Goal: Obtain resource: Download file/media

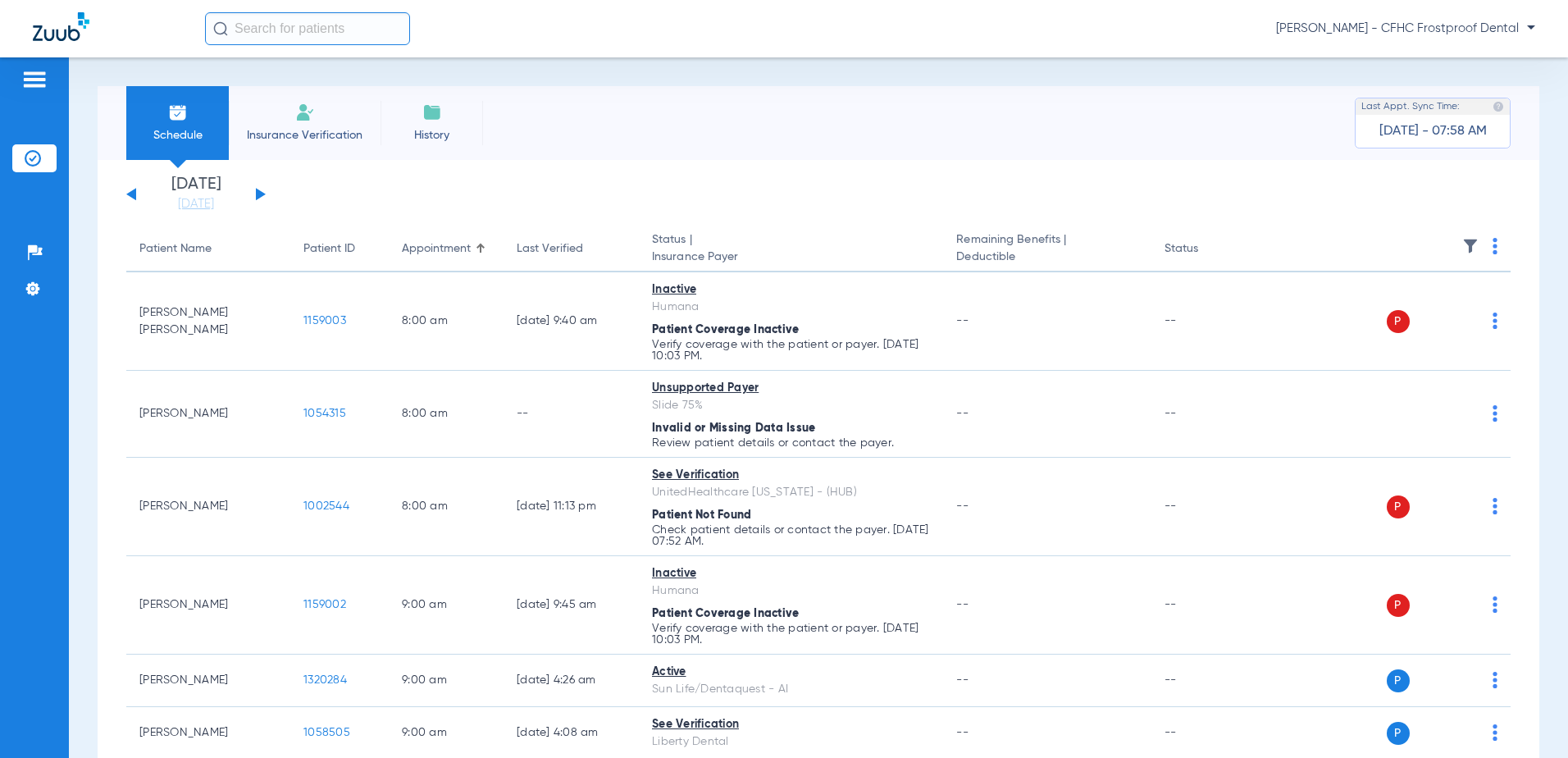
click at [260, 193] on button at bounding box center [261, 194] width 10 height 12
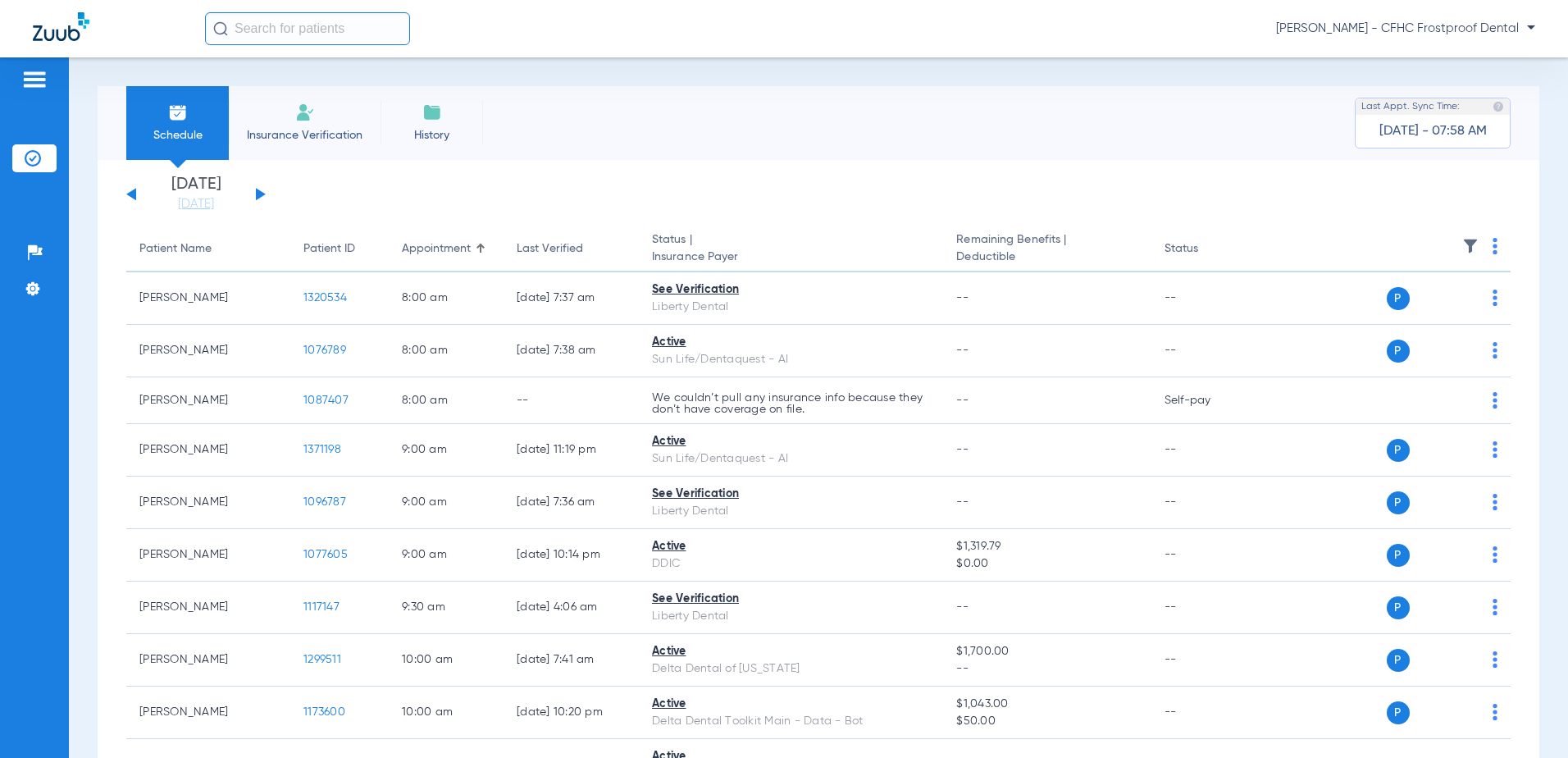
click at [260, 193] on button at bounding box center [261, 194] width 10 height 12
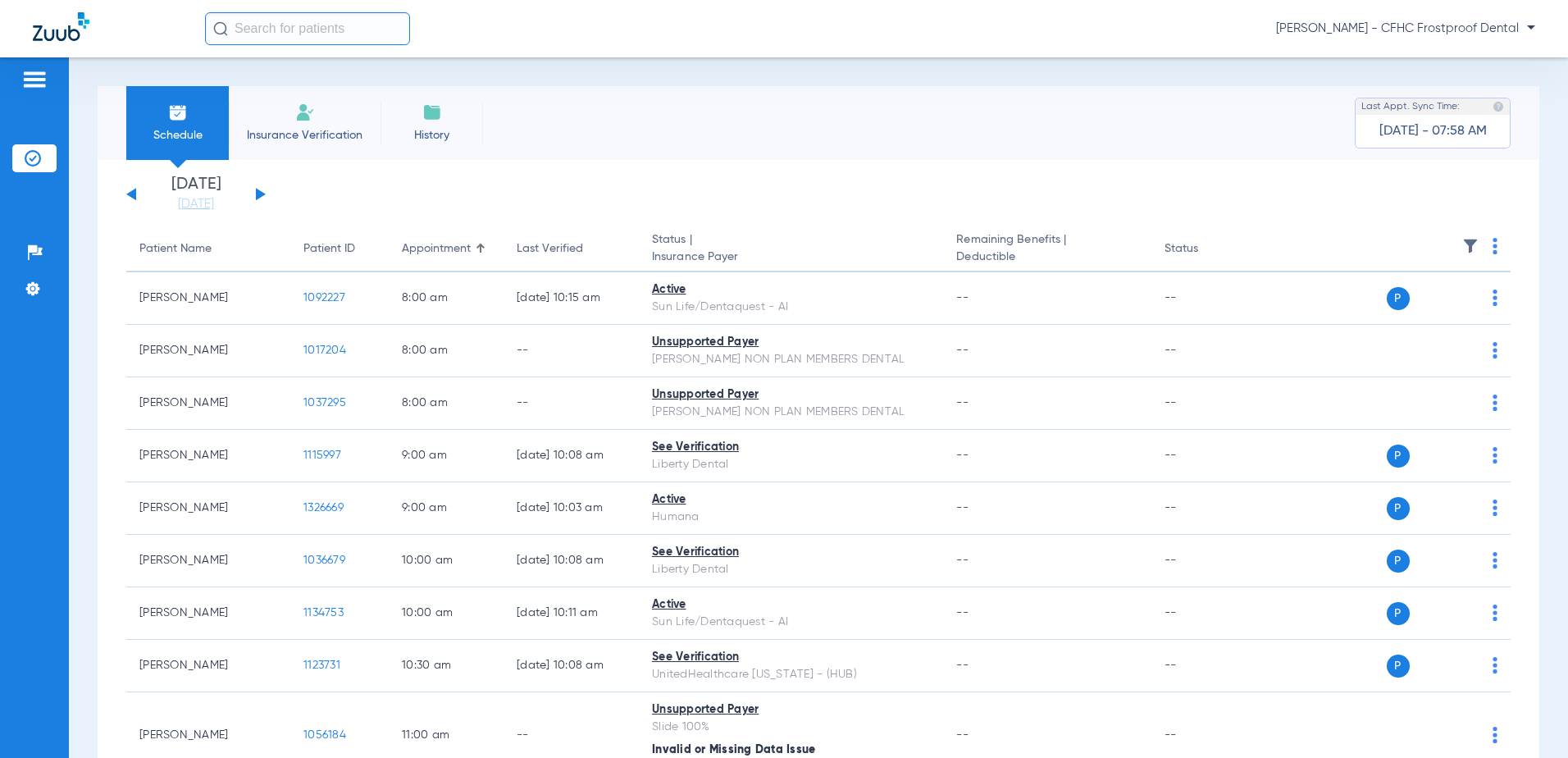
click at [260, 193] on button at bounding box center [261, 194] width 10 height 12
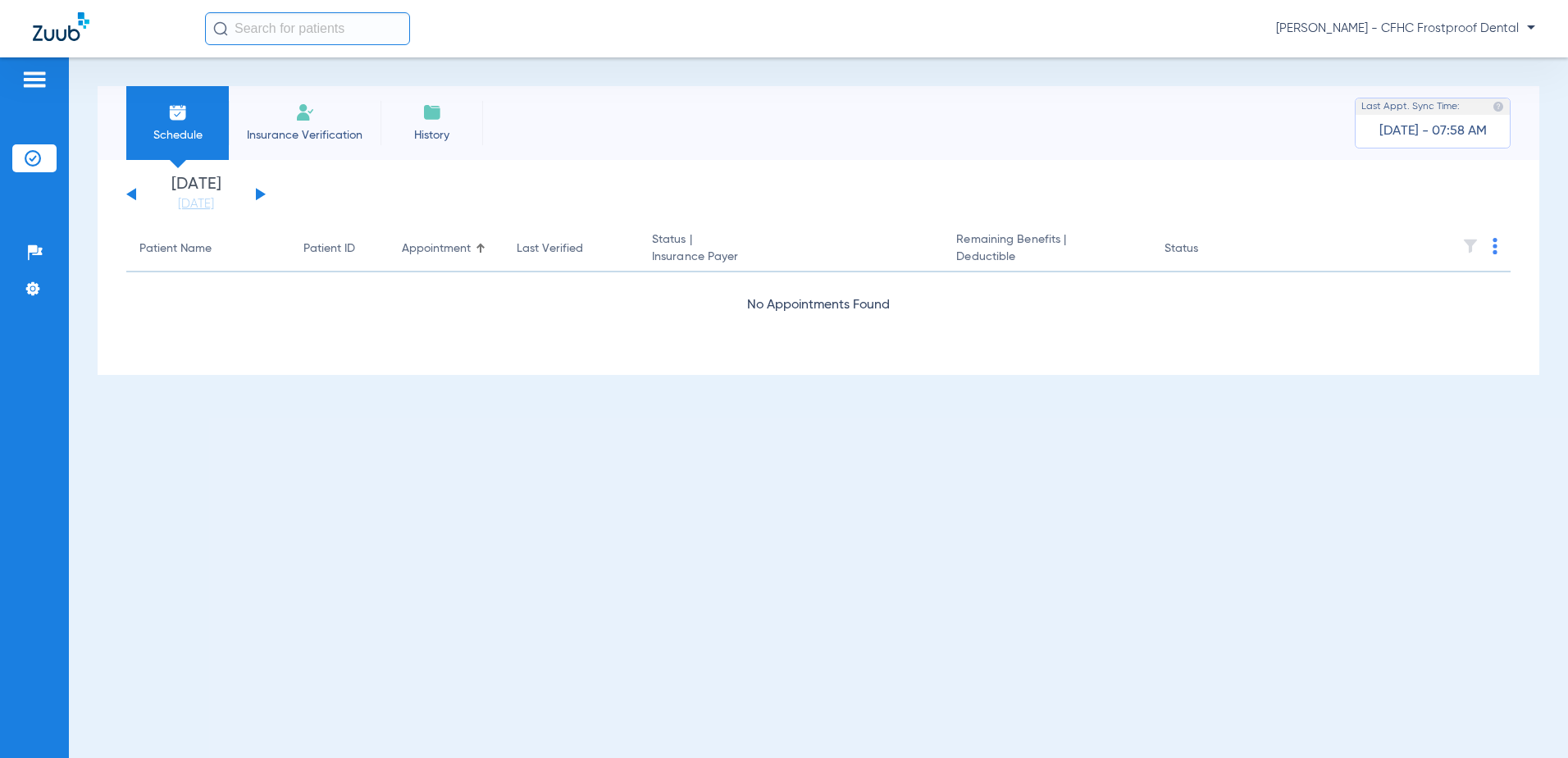
click at [260, 193] on button at bounding box center [261, 194] width 10 height 12
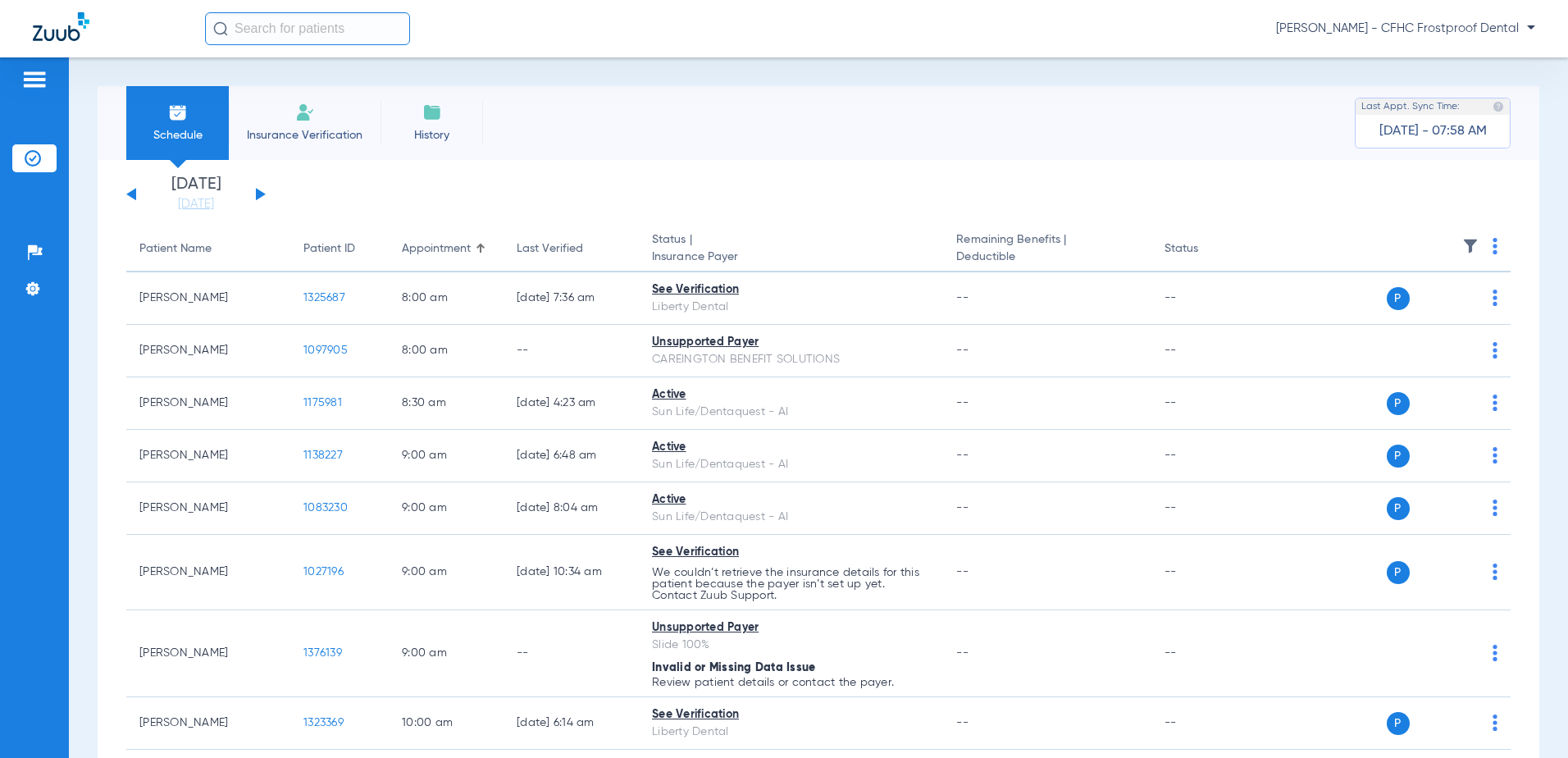
click at [1486, 246] on th at bounding box center [1386, 249] width 248 height 46
click at [1493, 242] on img at bounding box center [1495, 246] width 5 height 16
click at [1377, 307] on span "Verify All" at bounding box center [1420, 310] width 102 height 11
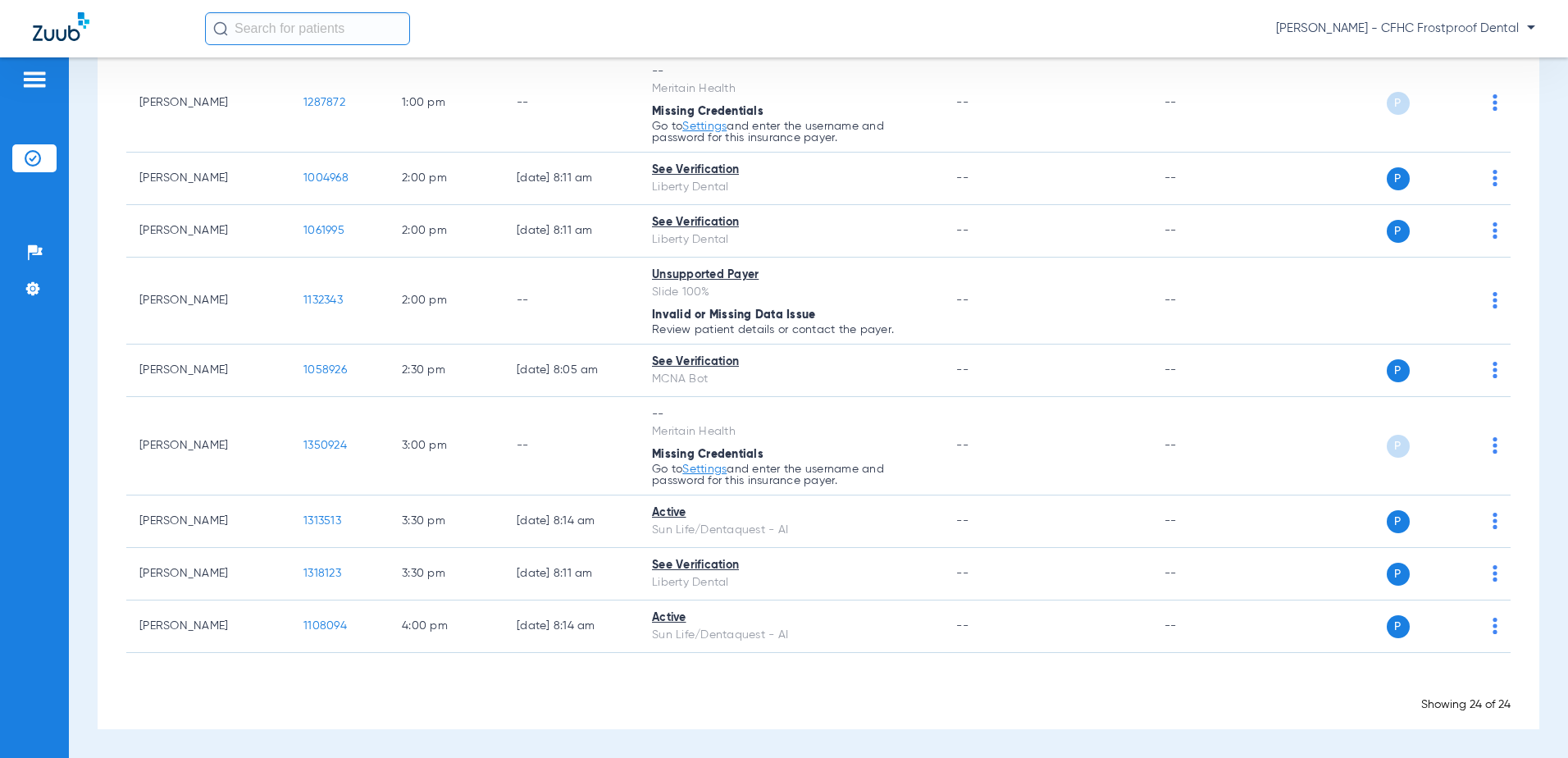
scroll to position [1155, 0]
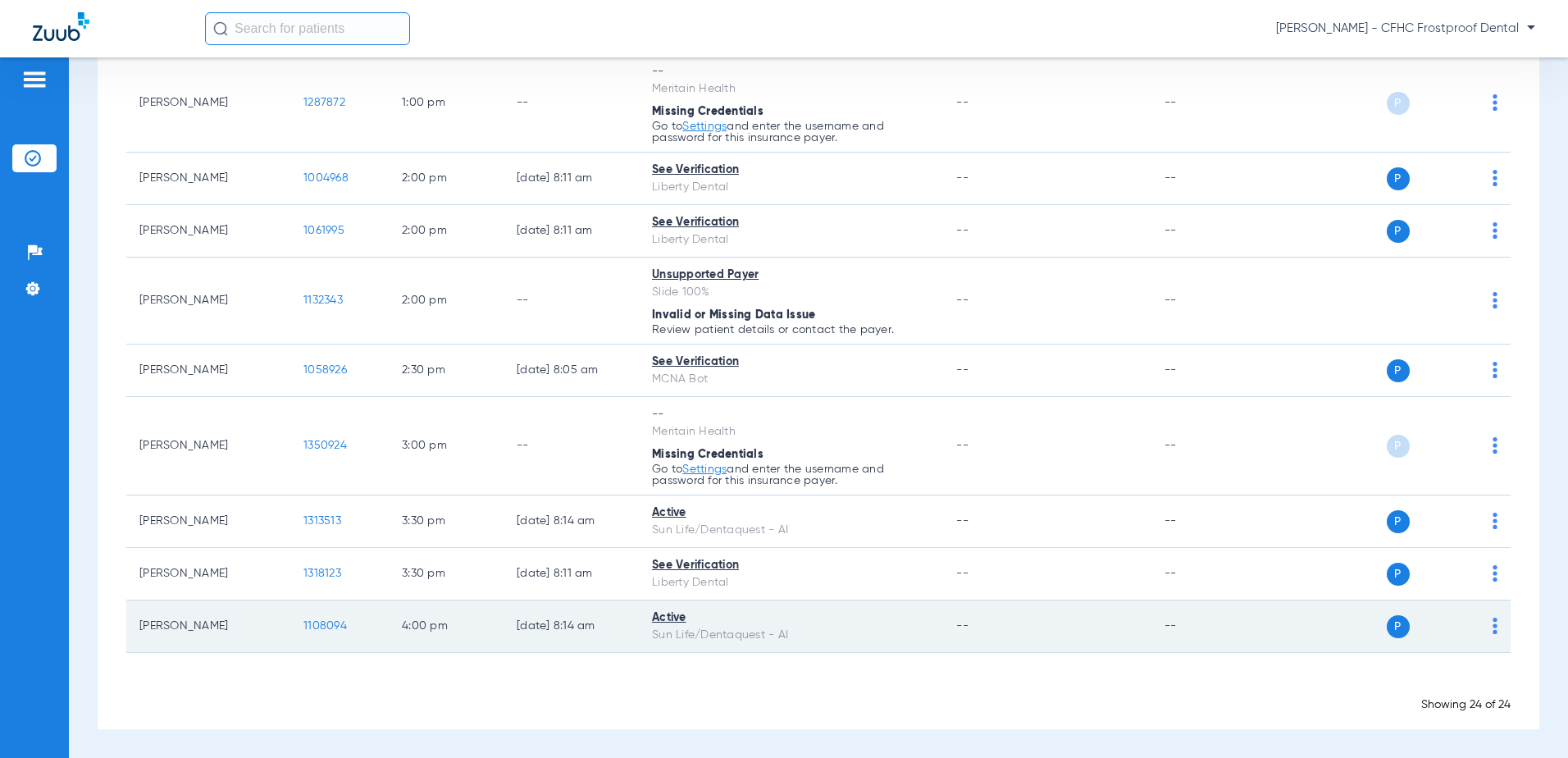
click at [321, 625] on span "1108094" at bounding box center [325, 625] width 44 height 11
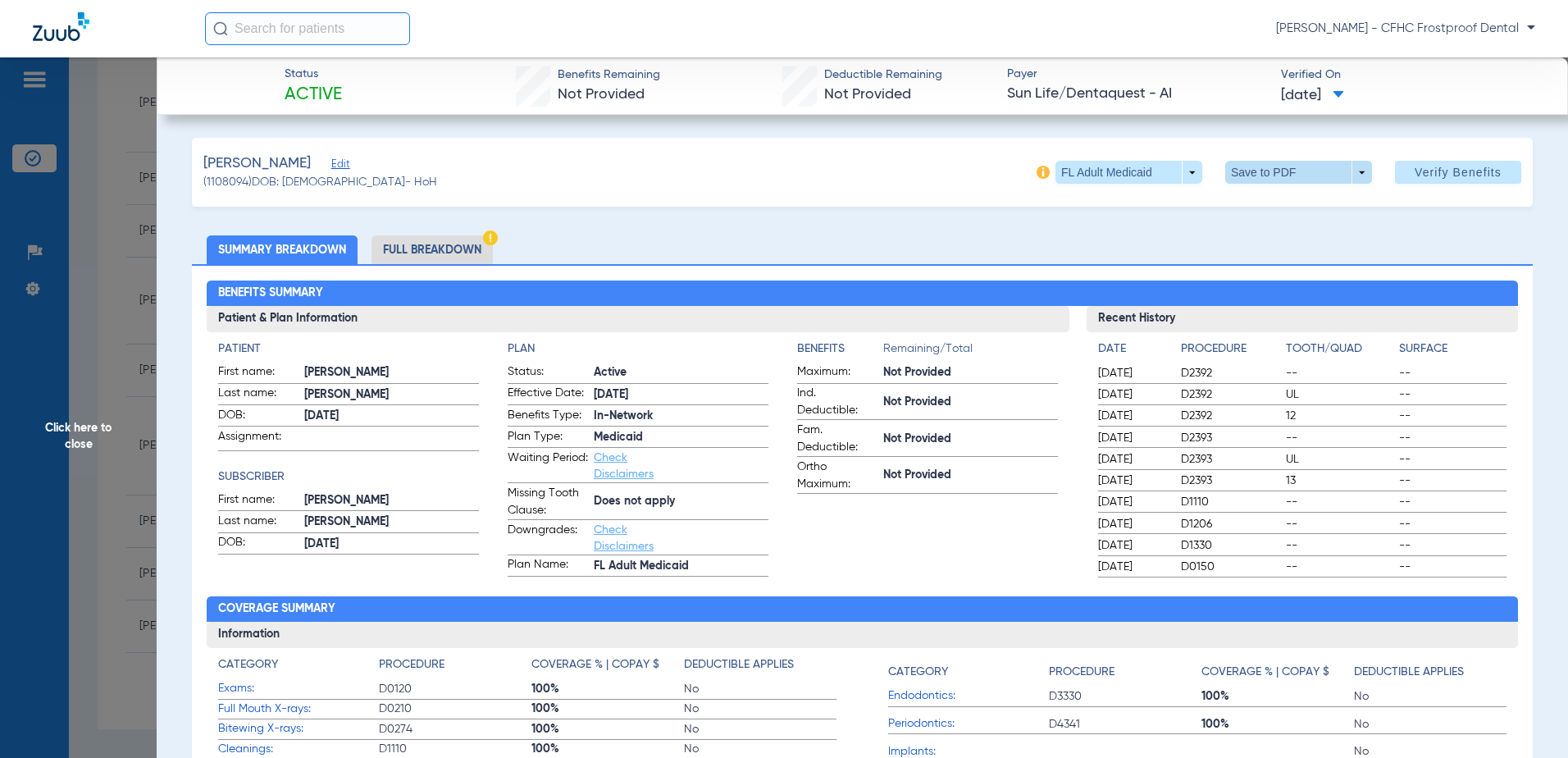
click at [1352, 172] on span at bounding box center [1299, 172] width 147 height 23
click at [1301, 202] on span "Save to PDF" at bounding box center [1292, 205] width 65 height 11
click at [83, 428] on span "Click here to close" at bounding box center [79, 436] width 157 height 758
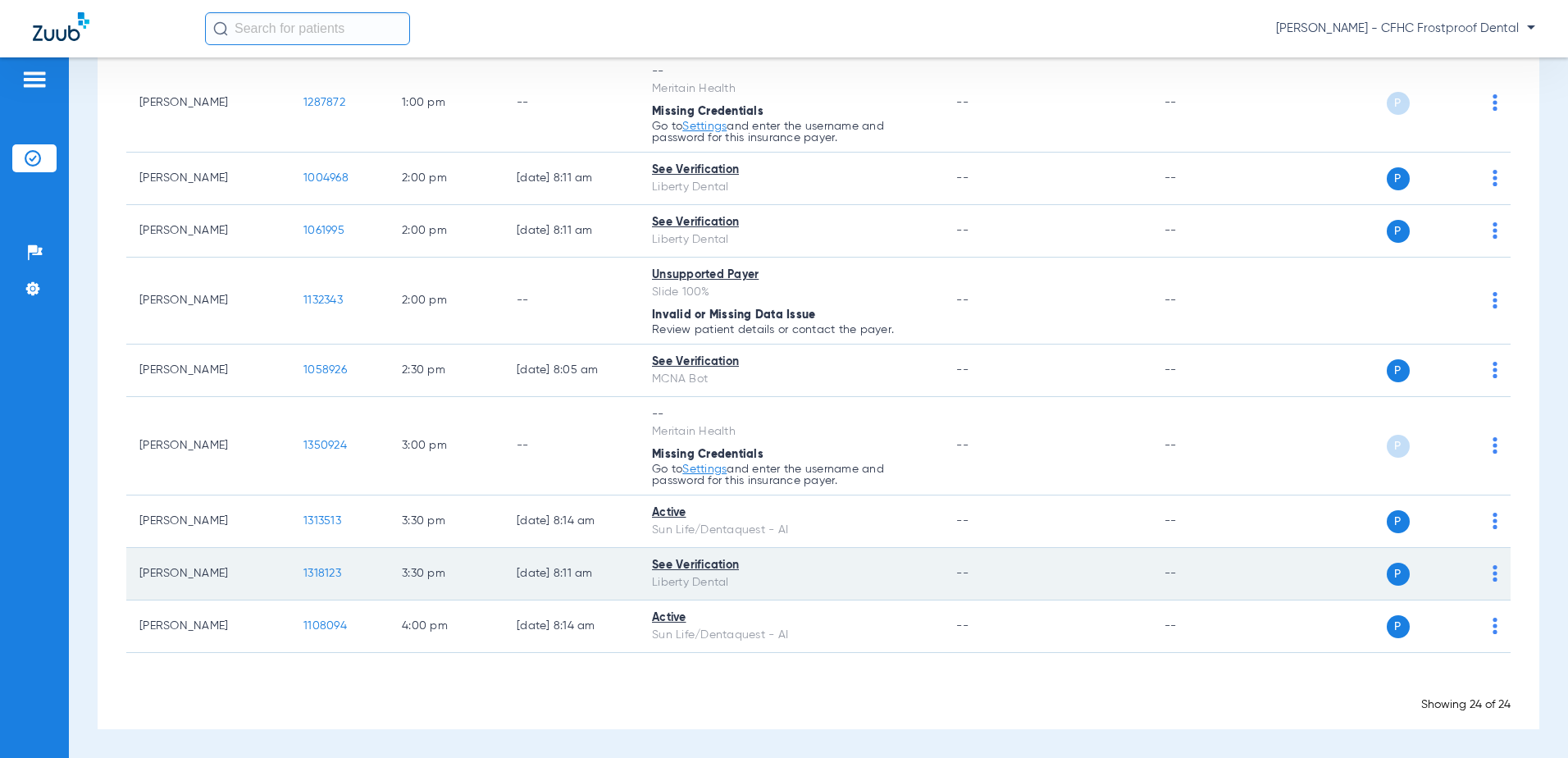
click at [319, 569] on span "1318123" at bounding box center [323, 573] width 38 height 11
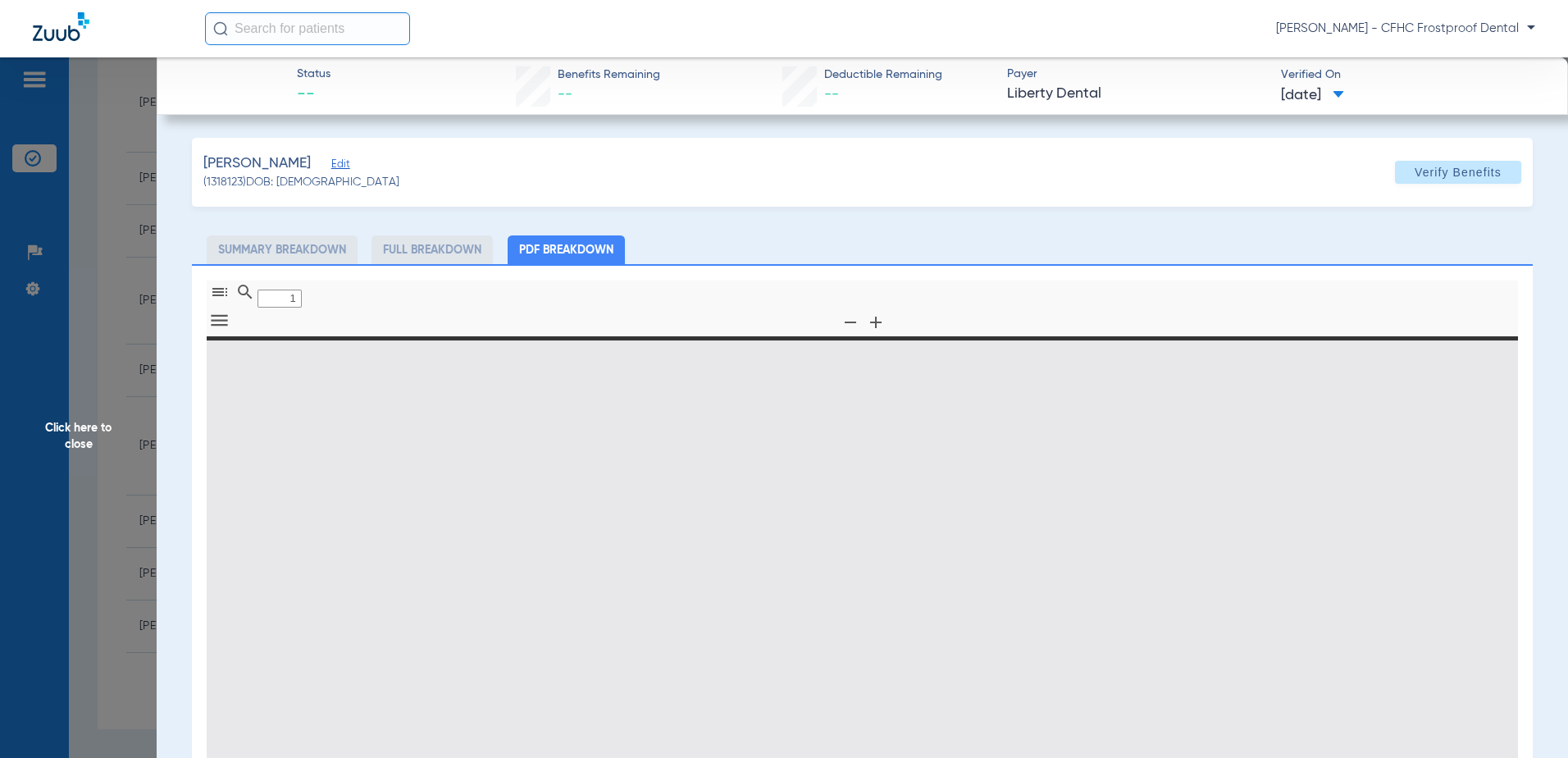
type input "0"
select select "page-width"
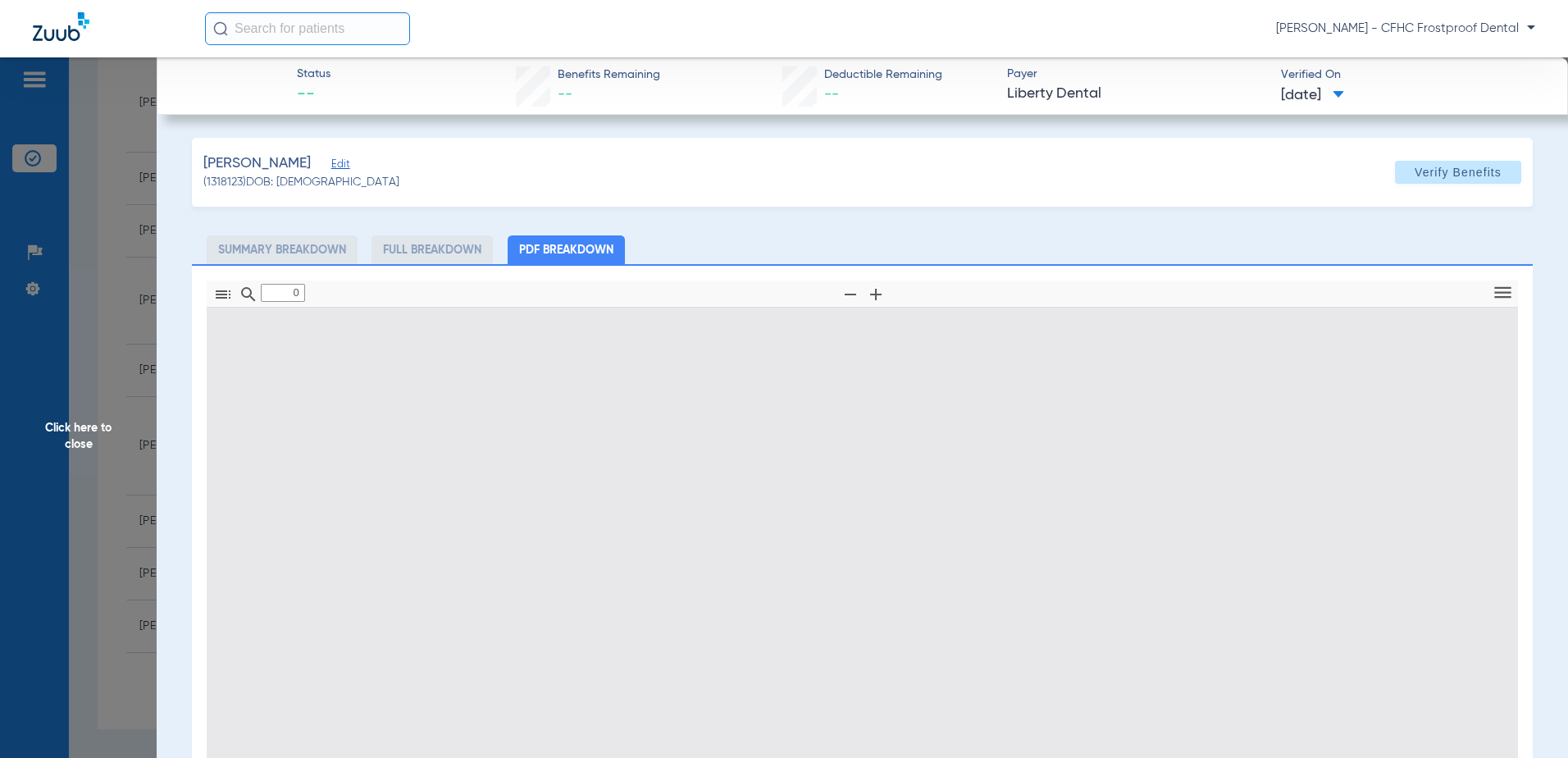
type input "1"
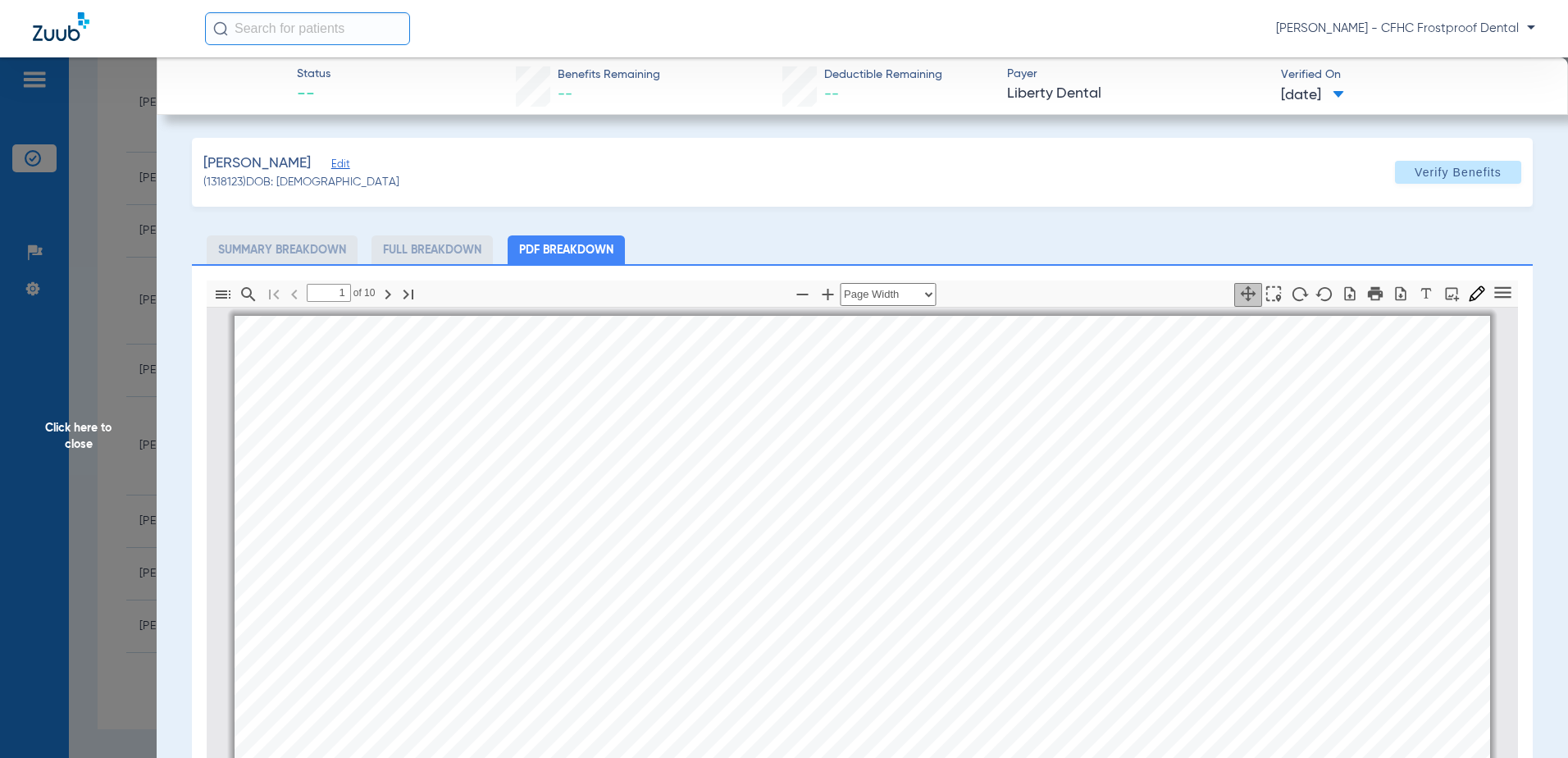
scroll to position [9, 0]
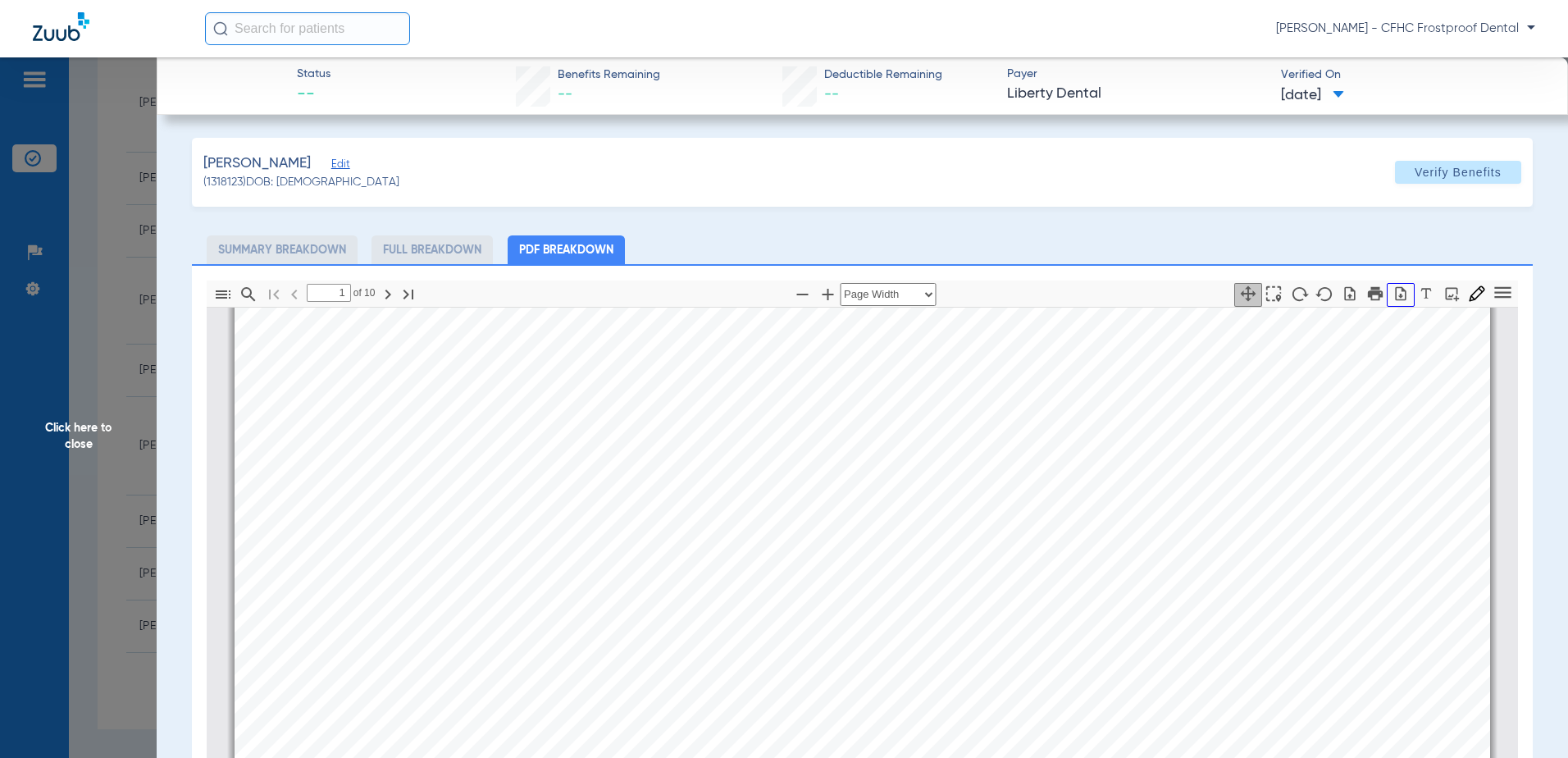
click at [1393, 292] on icon "button" at bounding box center [1401, 293] width 16 height 16
click at [67, 429] on span "Click here to close" at bounding box center [79, 436] width 157 height 758
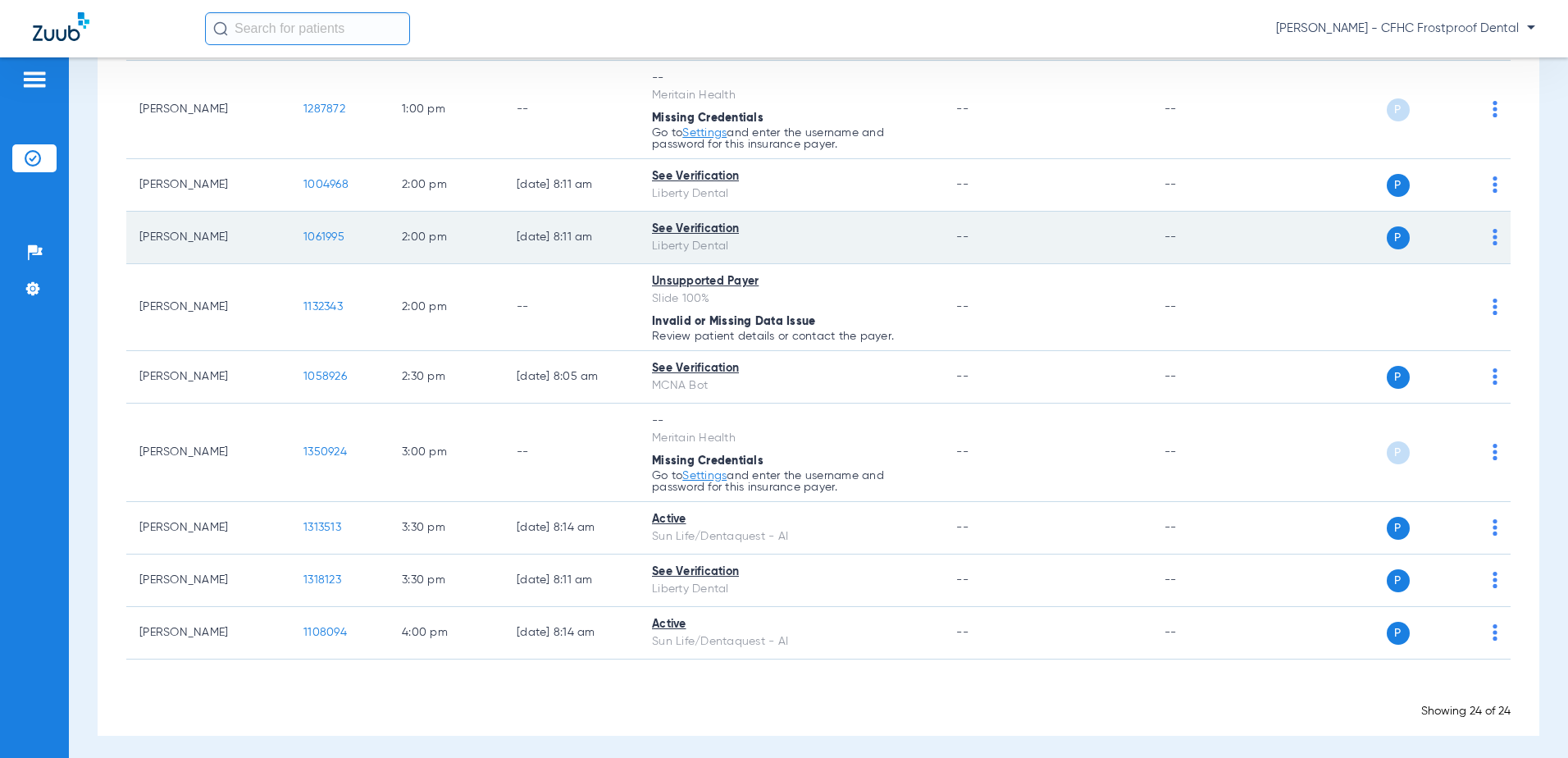
scroll to position [1155, 0]
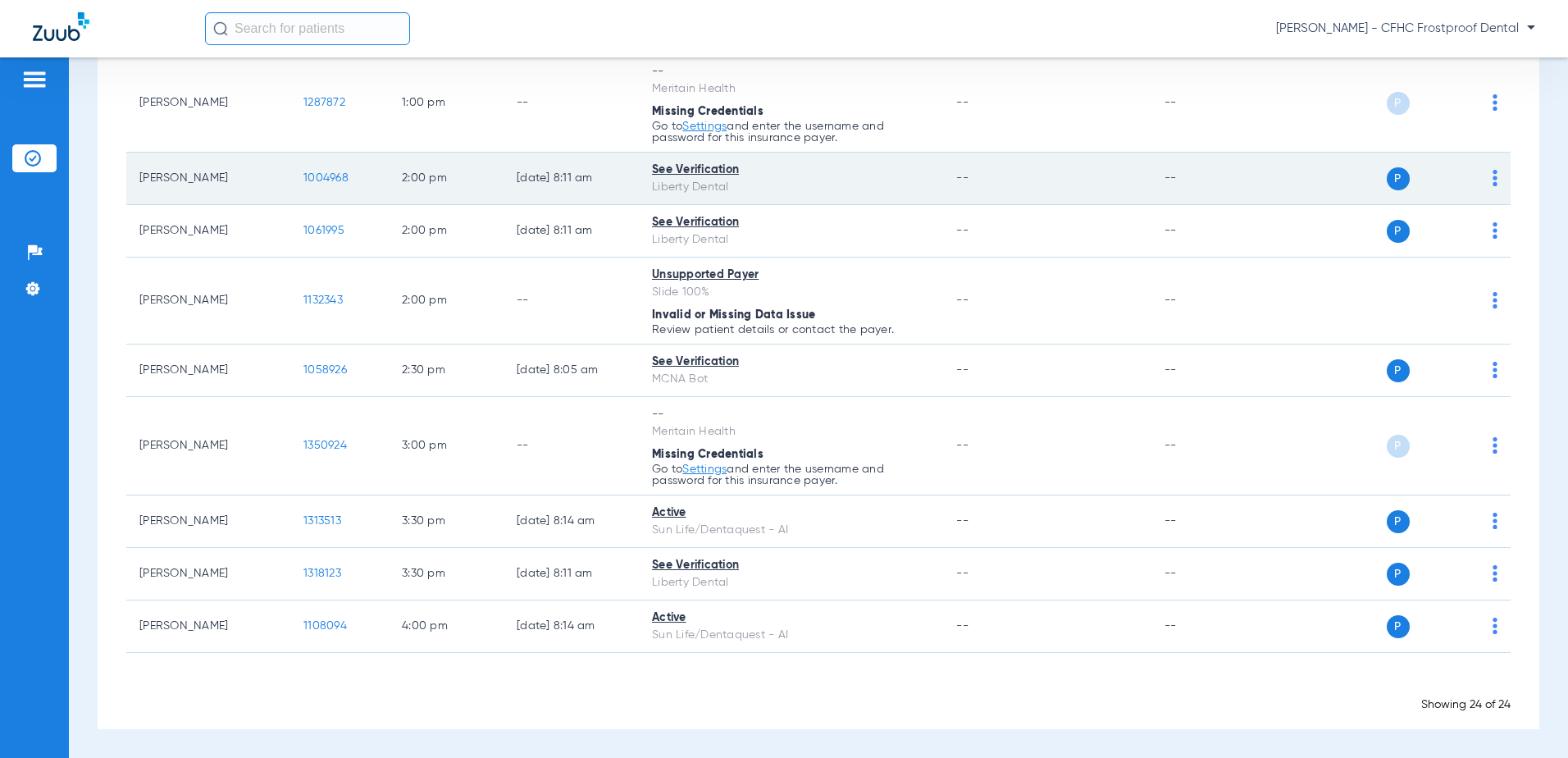
click at [321, 175] on span "1004968" at bounding box center [326, 178] width 45 height 11
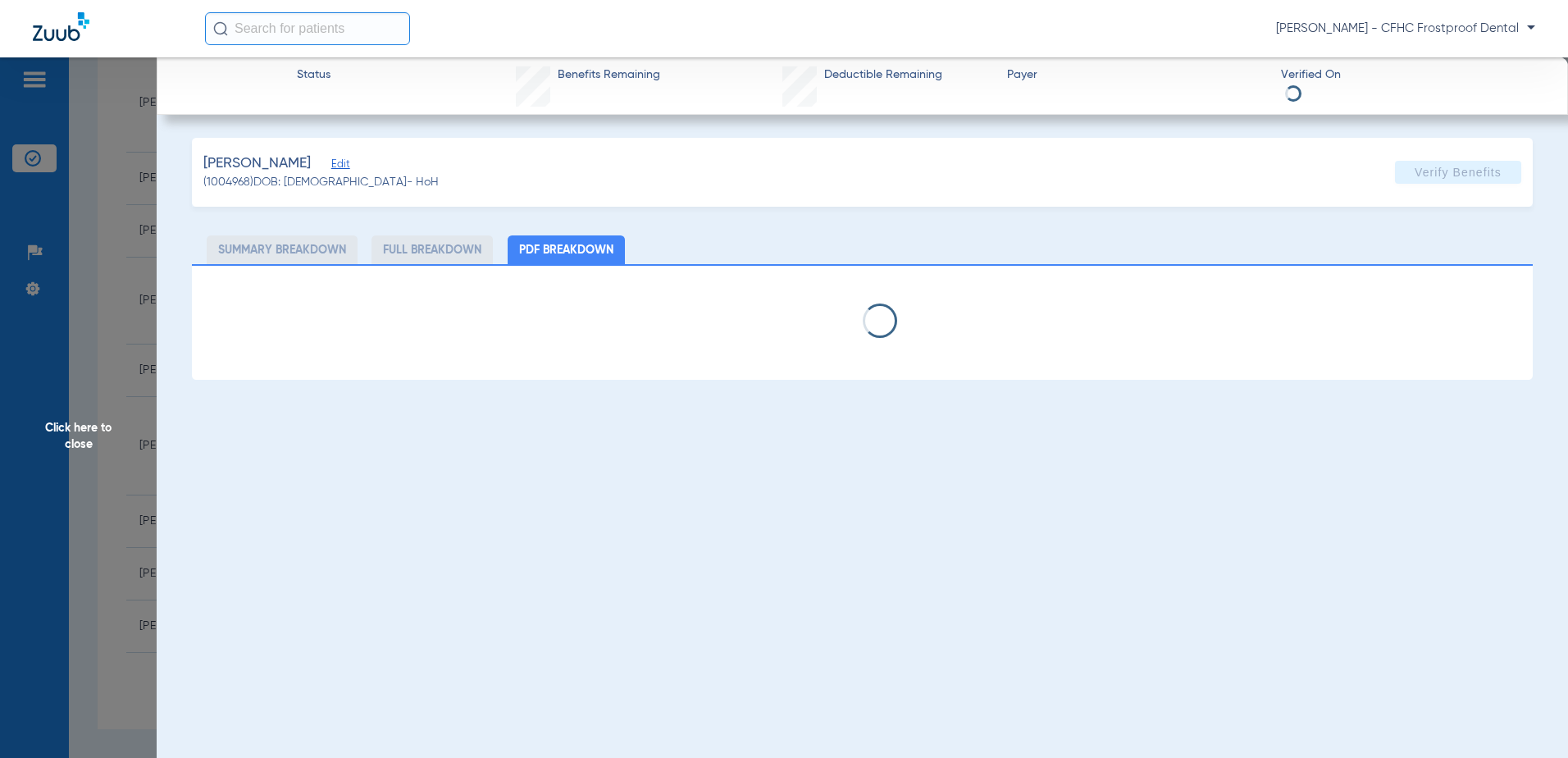
select select "page-width"
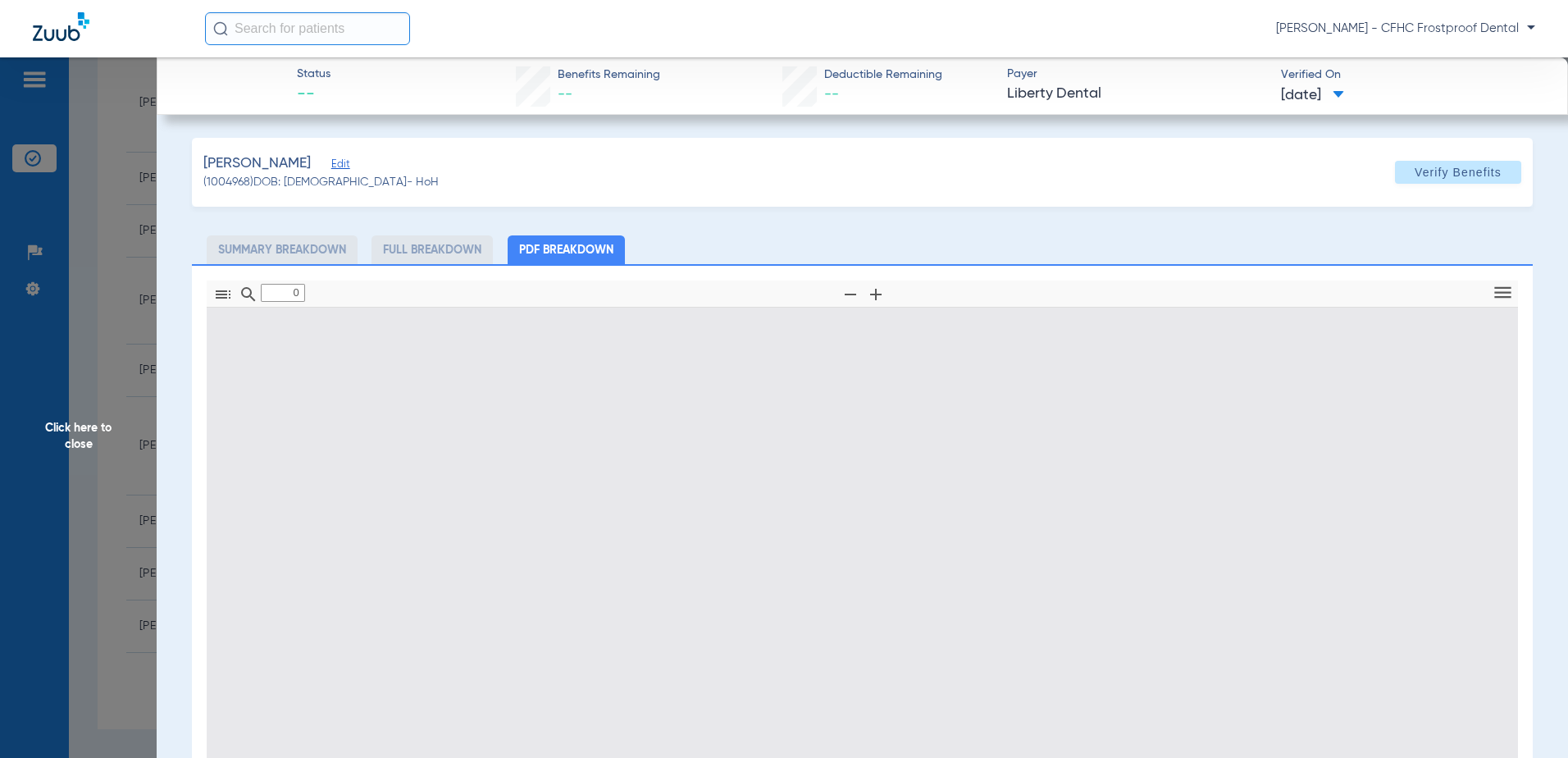
type input "1"
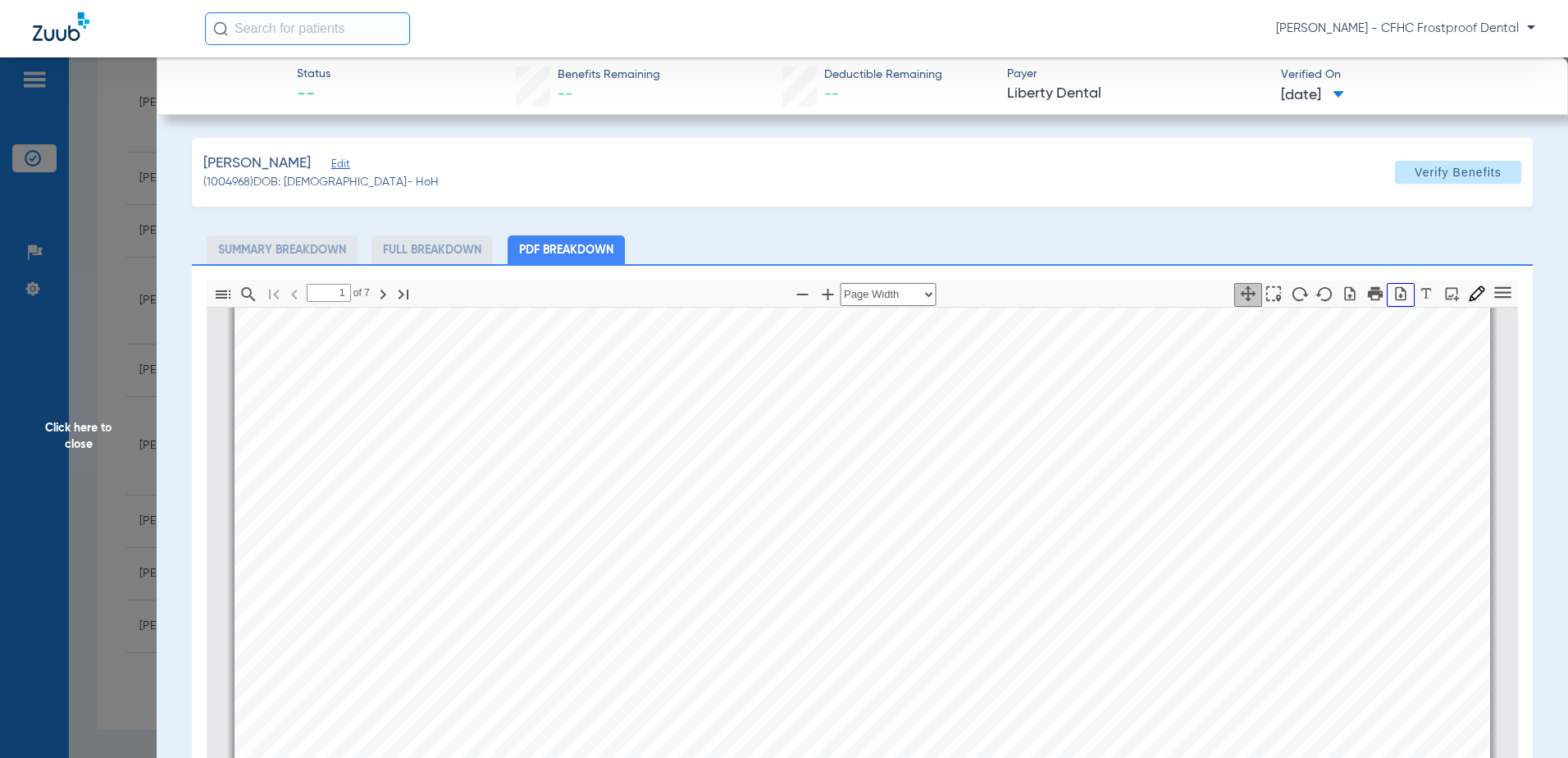
click at [1396, 294] on icon "button" at bounding box center [1401, 293] width 10 height 14
click at [71, 425] on span "Click here to close" at bounding box center [79, 436] width 157 height 758
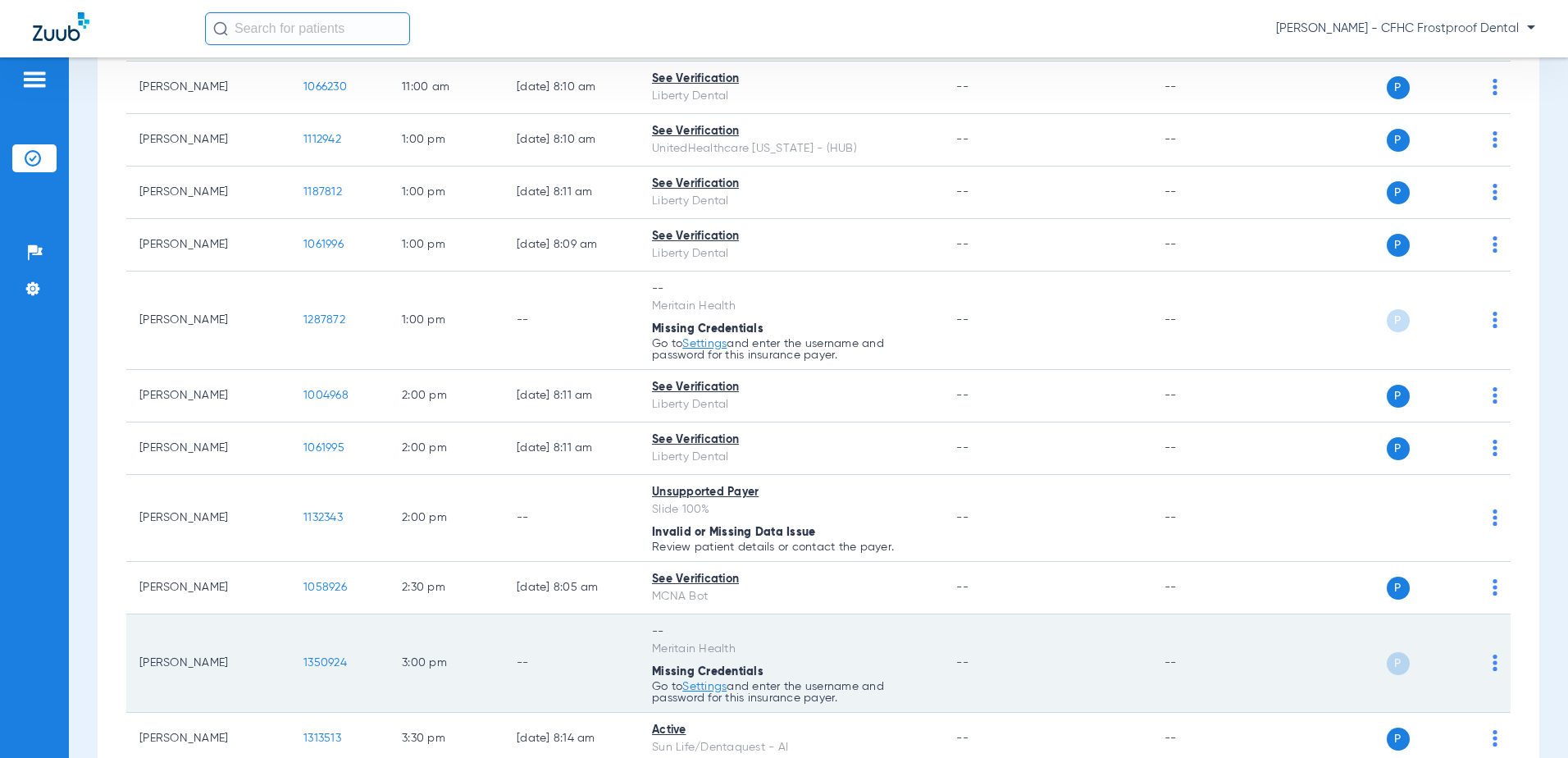
scroll to position [909, 0]
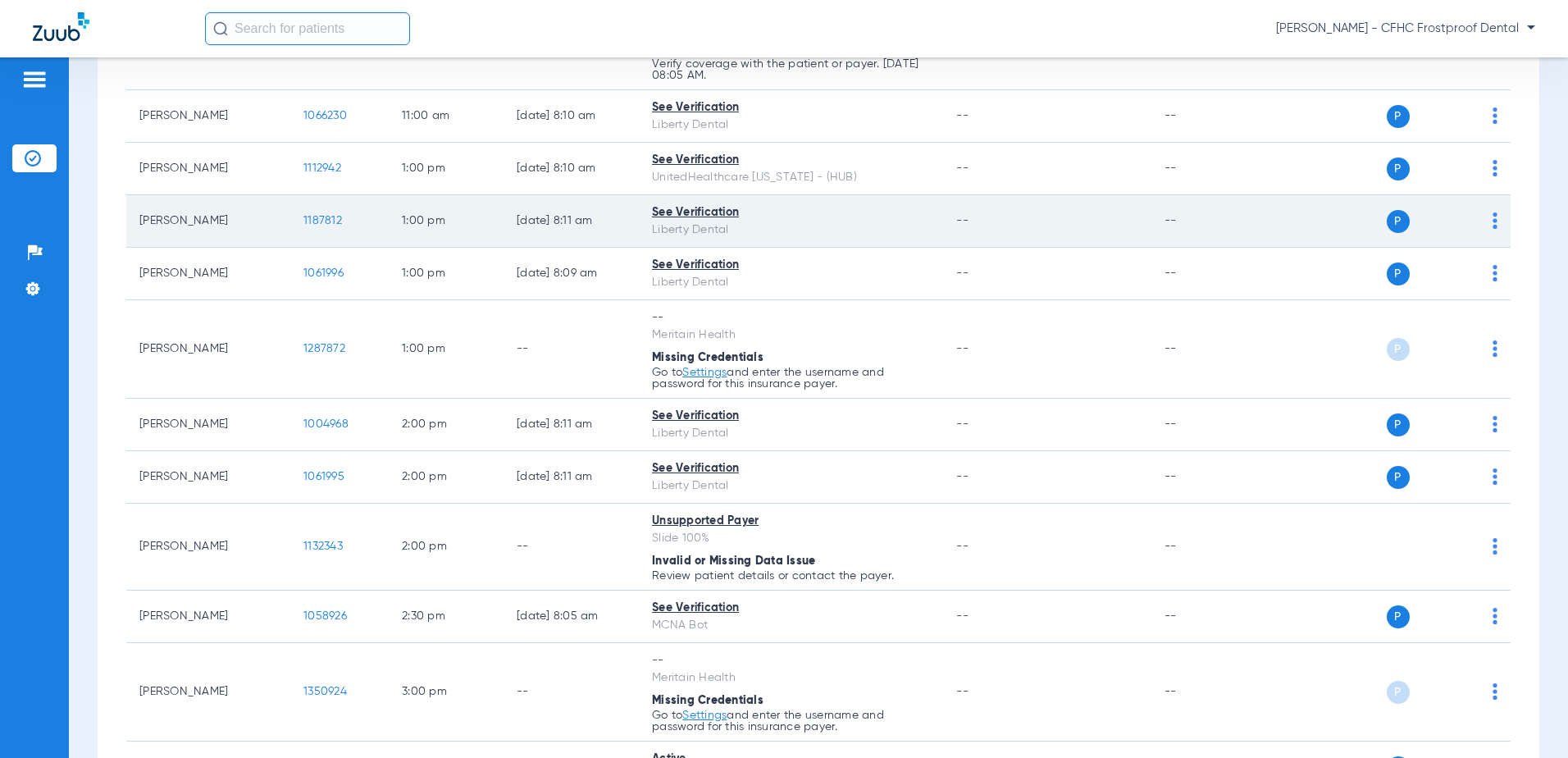
click at [312, 219] on span "1187812" at bounding box center [323, 220] width 38 height 11
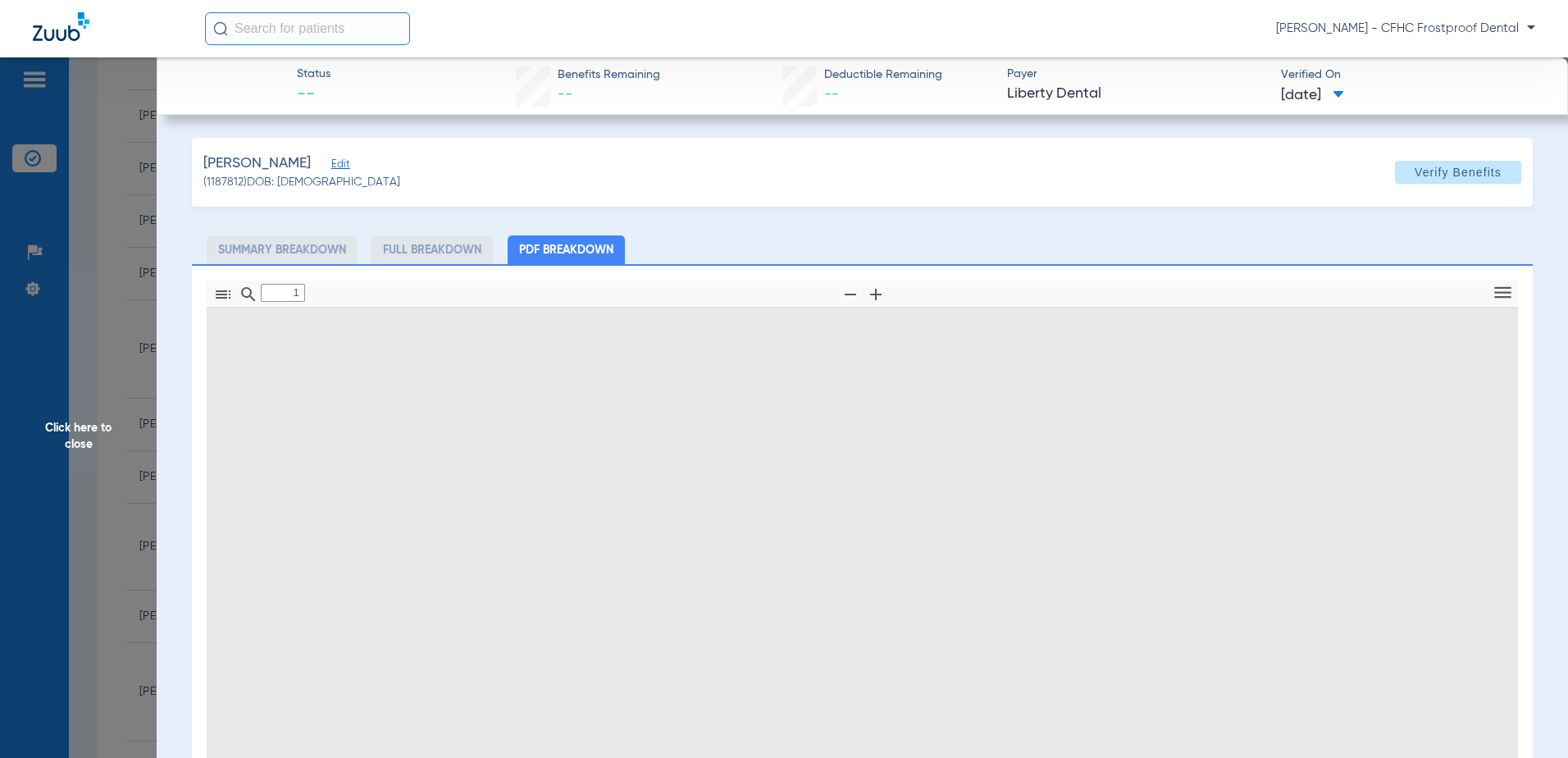
type input "0"
select select "page-width"
type input "1"
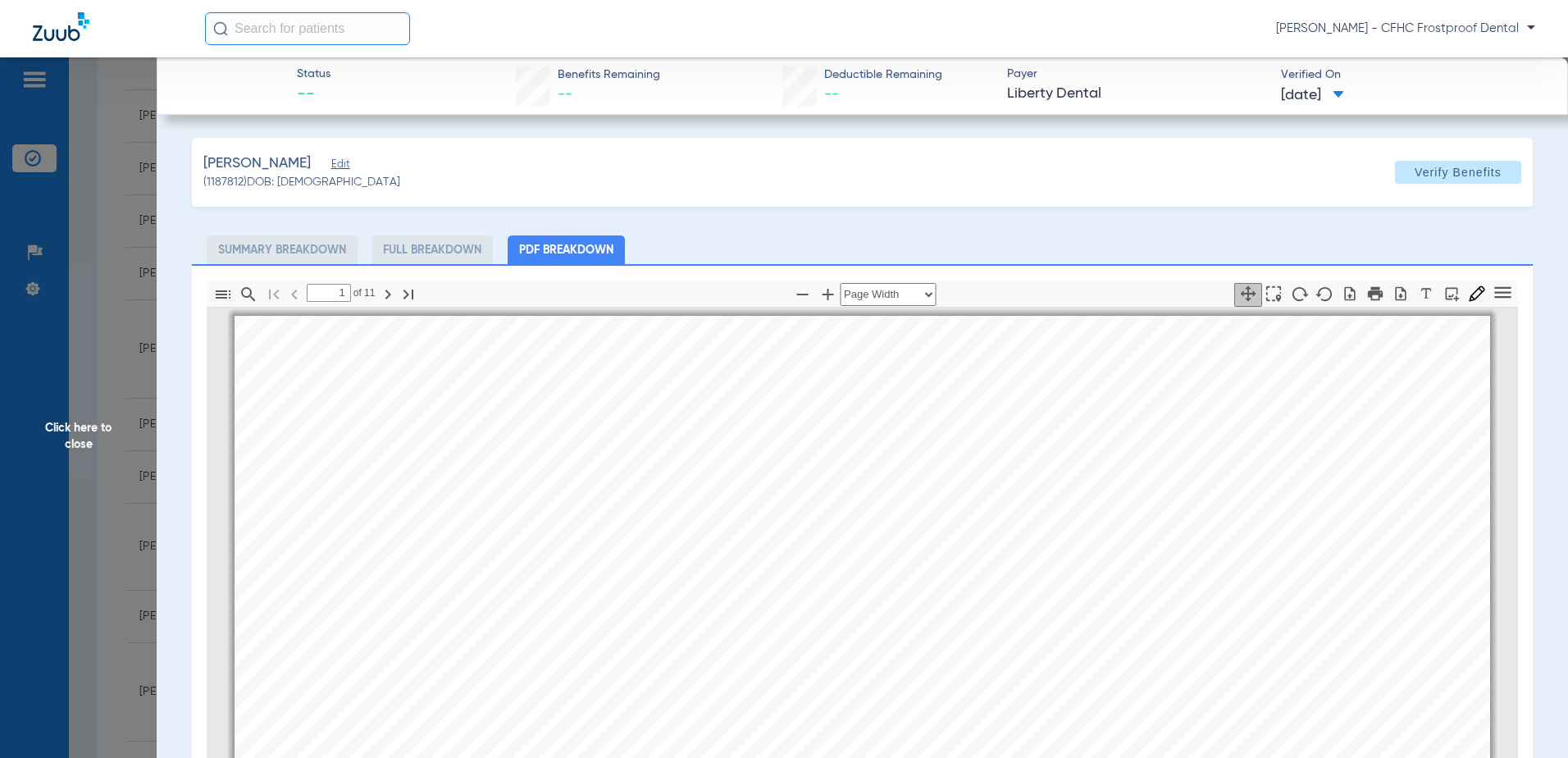
scroll to position [9, 0]
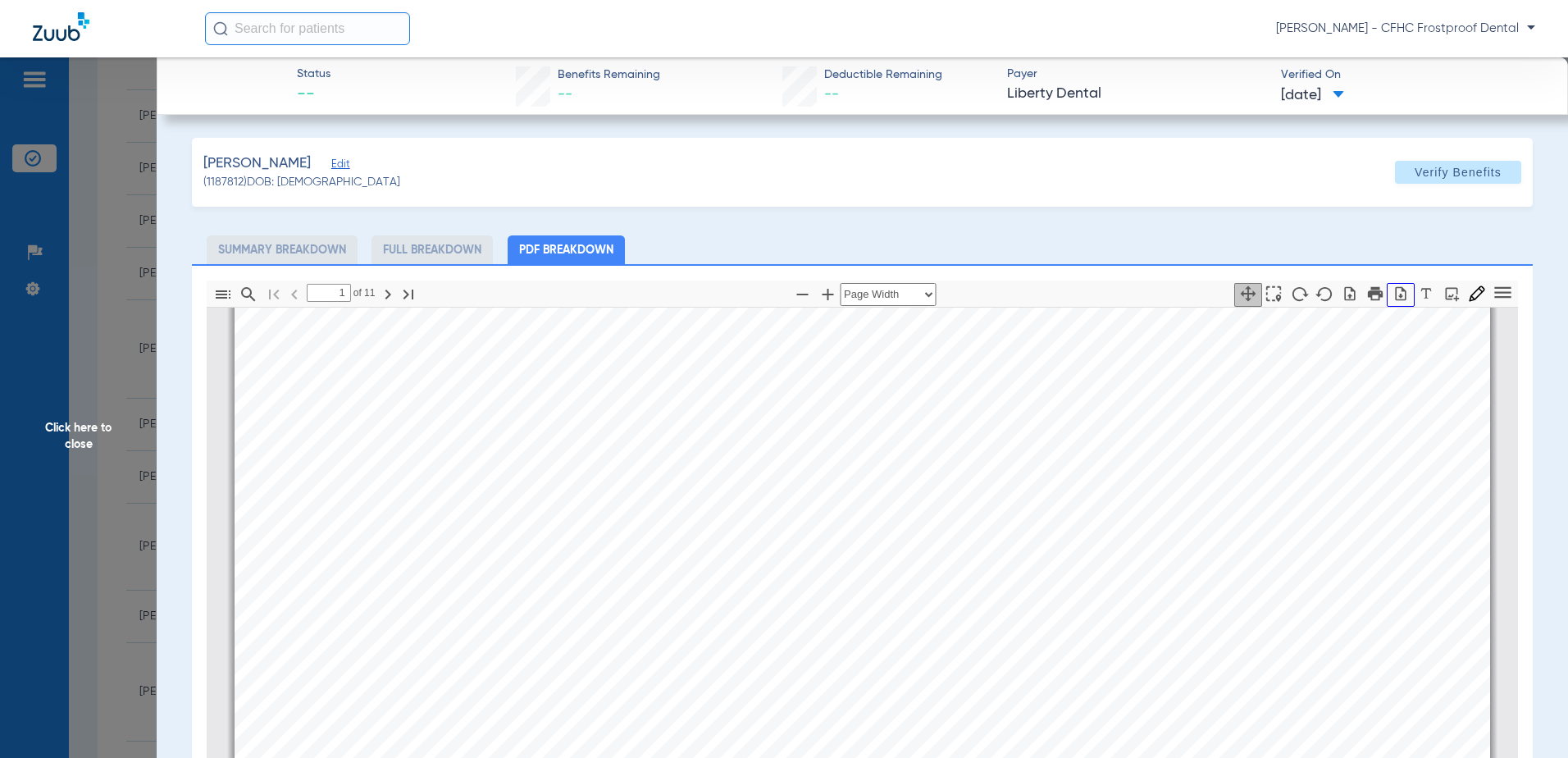
click at [1393, 289] on icon "button" at bounding box center [1401, 293] width 16 height 16
click at [1393, 291] on icon "button" at bounding box center [1401, 293] width 16 height 16
click at [68, 431] on span "Click here to close" at bounding box center [79, 436] width 157 height 758
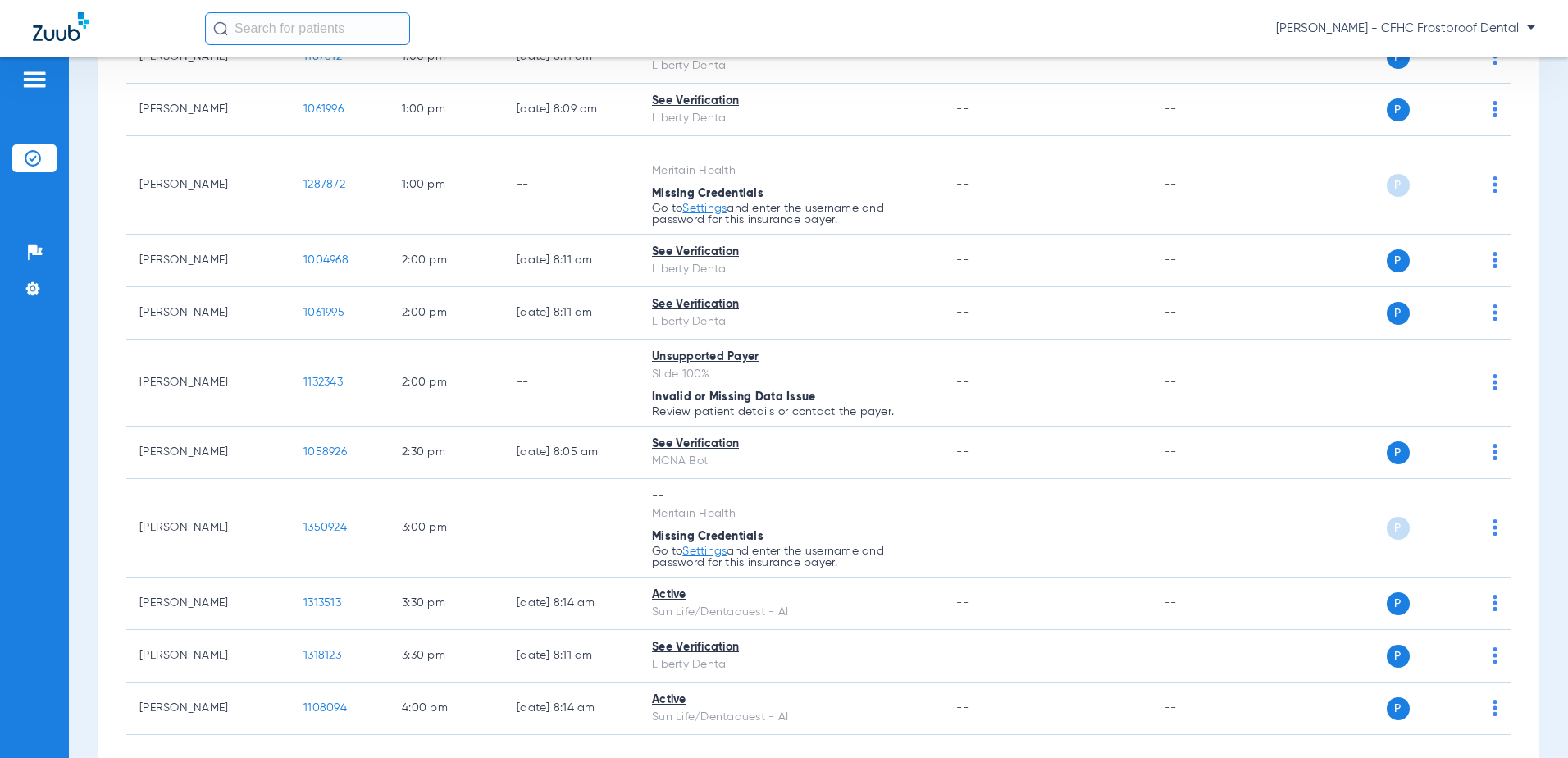
scroll to position [1155, 0]
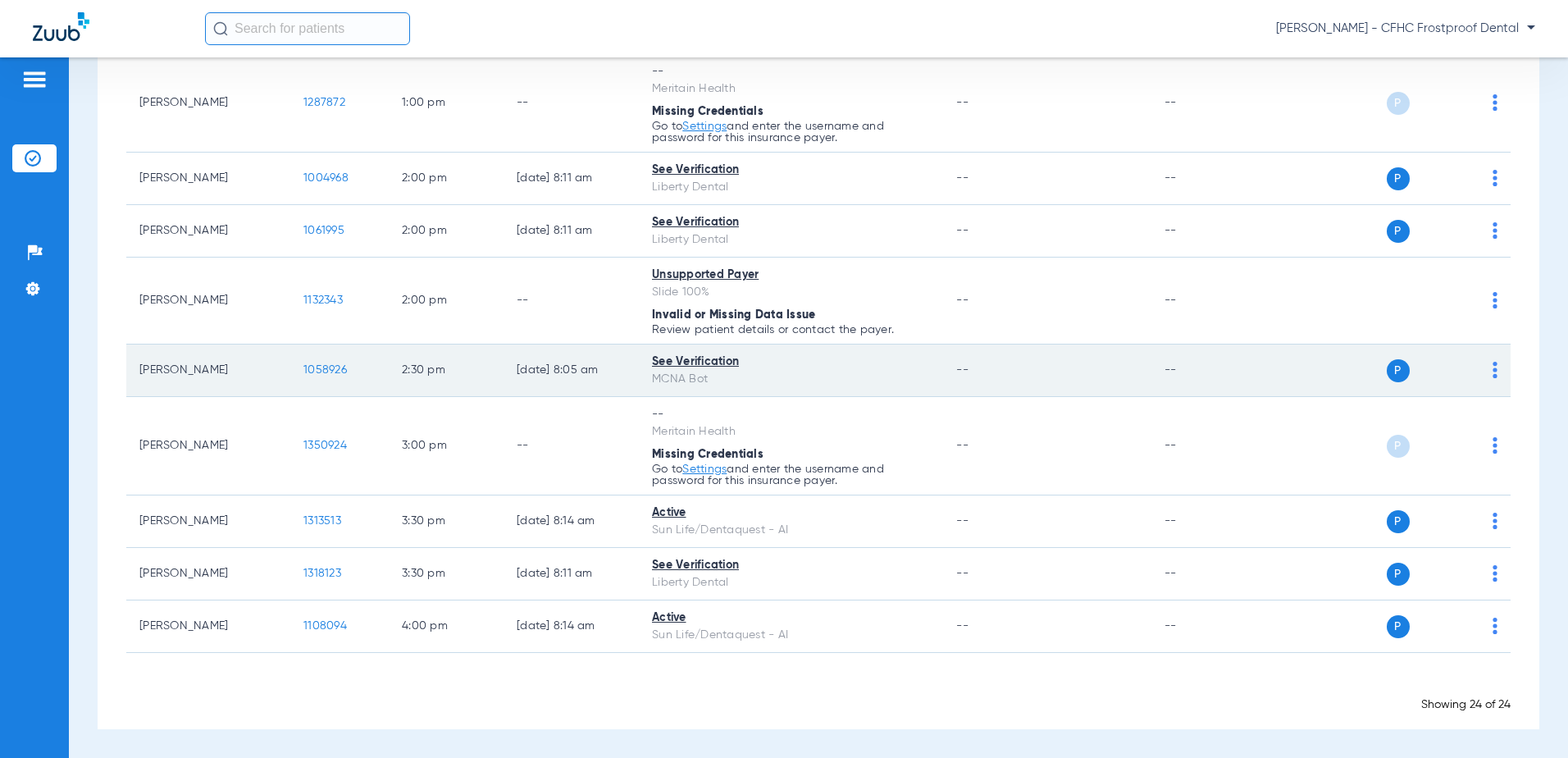
click at [329, 369] on span "1058926" at bounding box center [325, 370] width 44 height 11
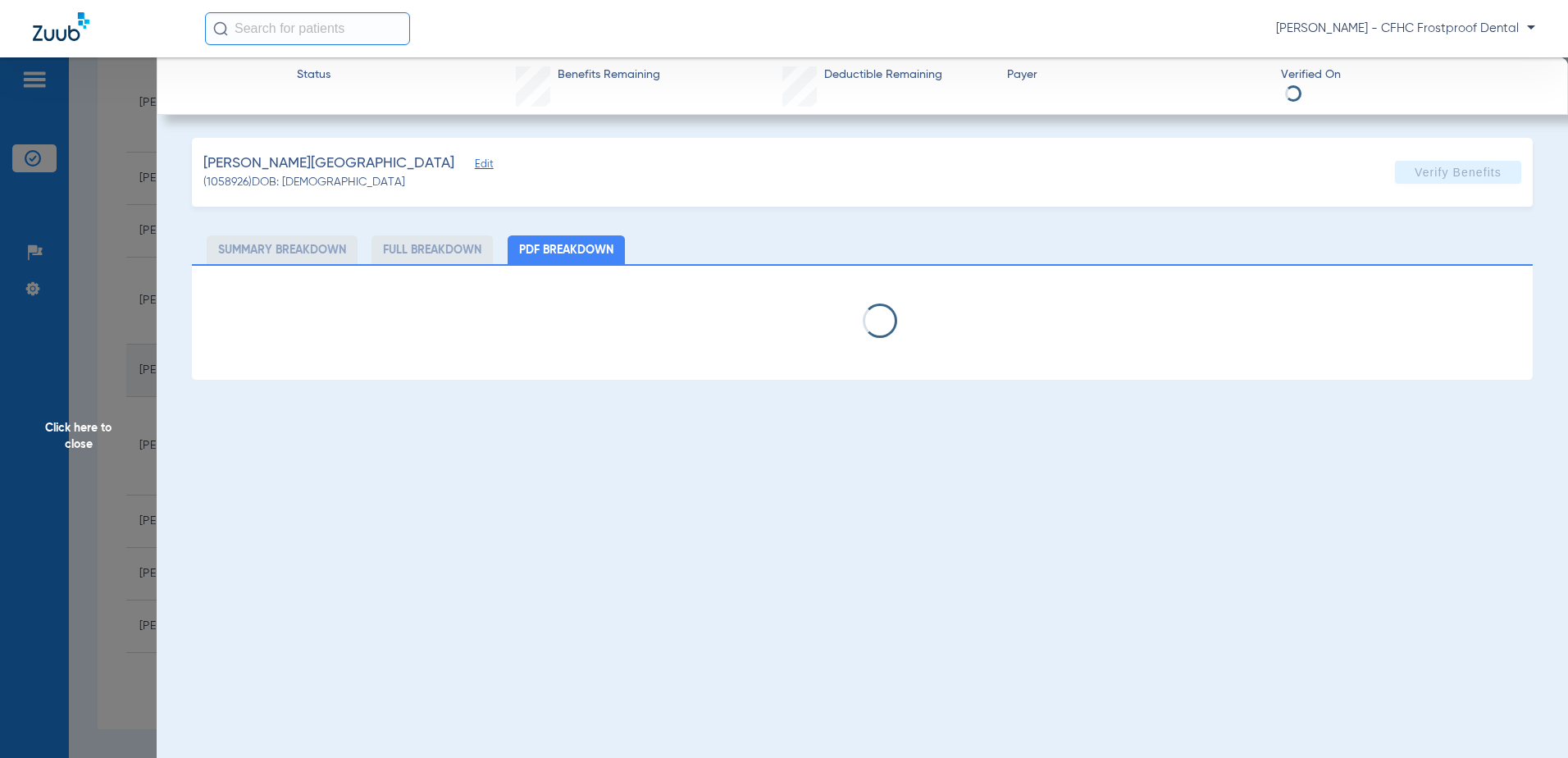
select select "page-width"
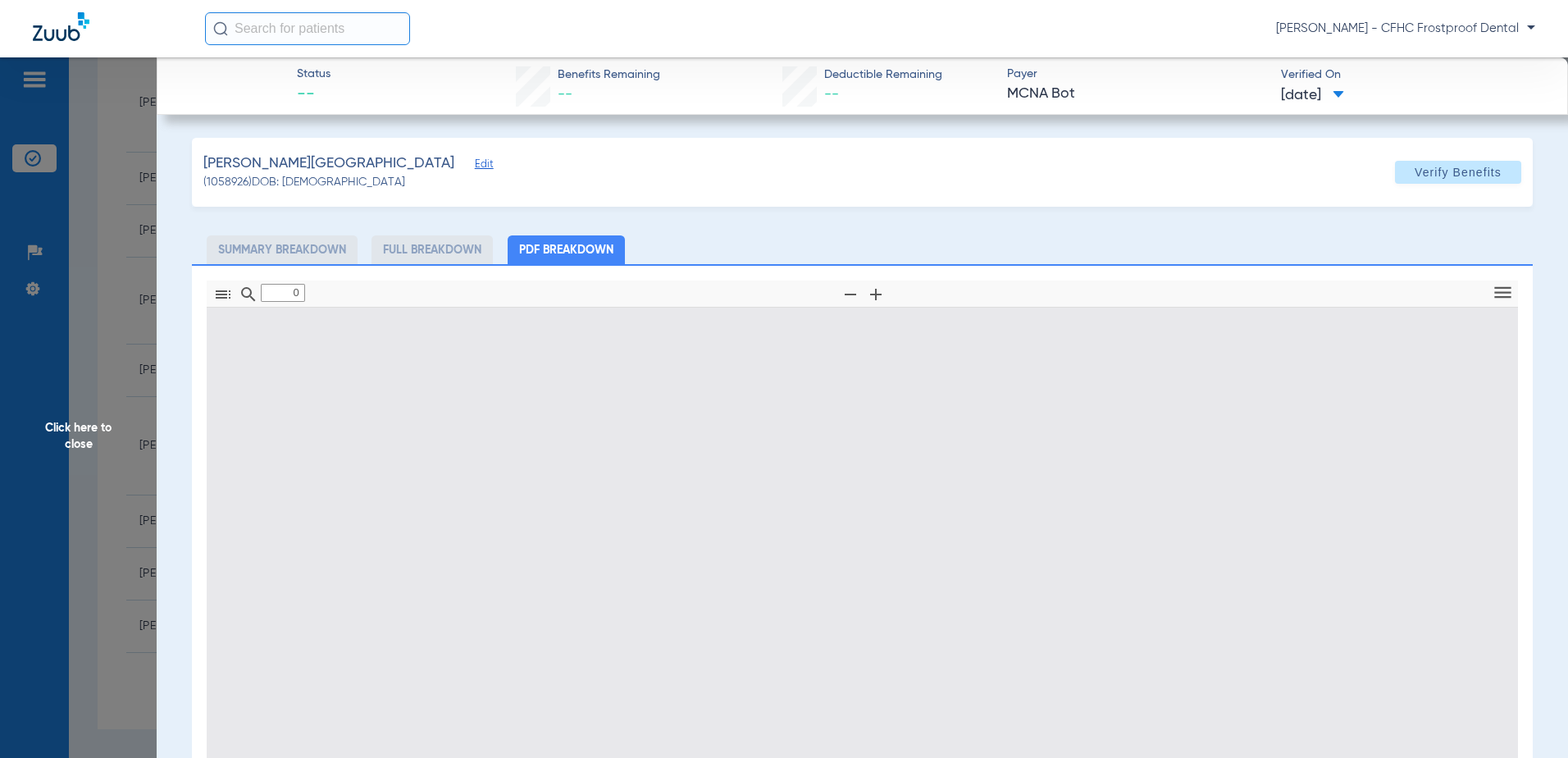
type input "1"
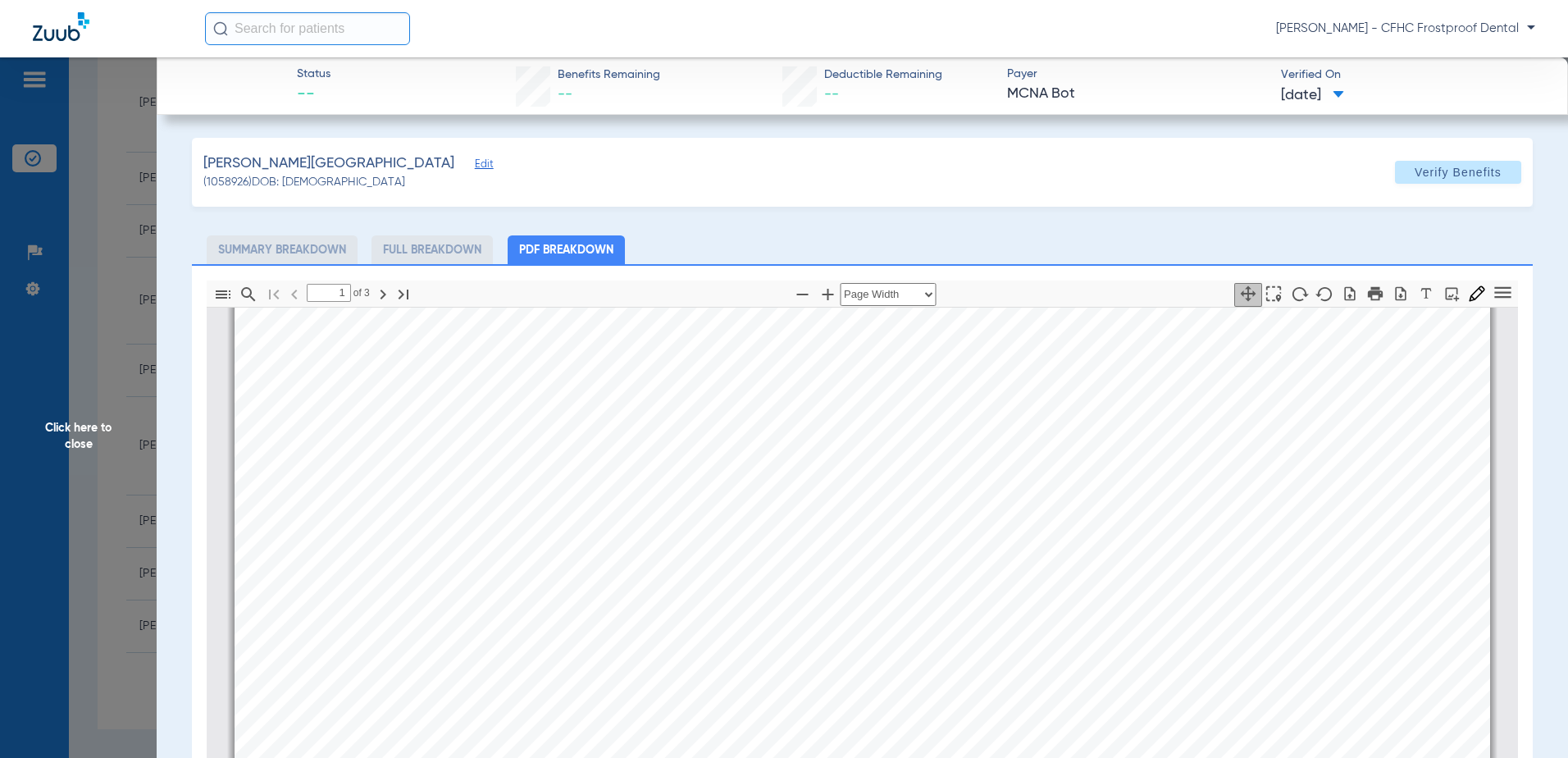
scroll to position [90, 0]
click at [1393, 291] on icon "button" at bounding box center [1401, 293] width 16 height 16
click at [74, 435] on span "Click here to close" at bounding box center [79, 436] width 157 height 758
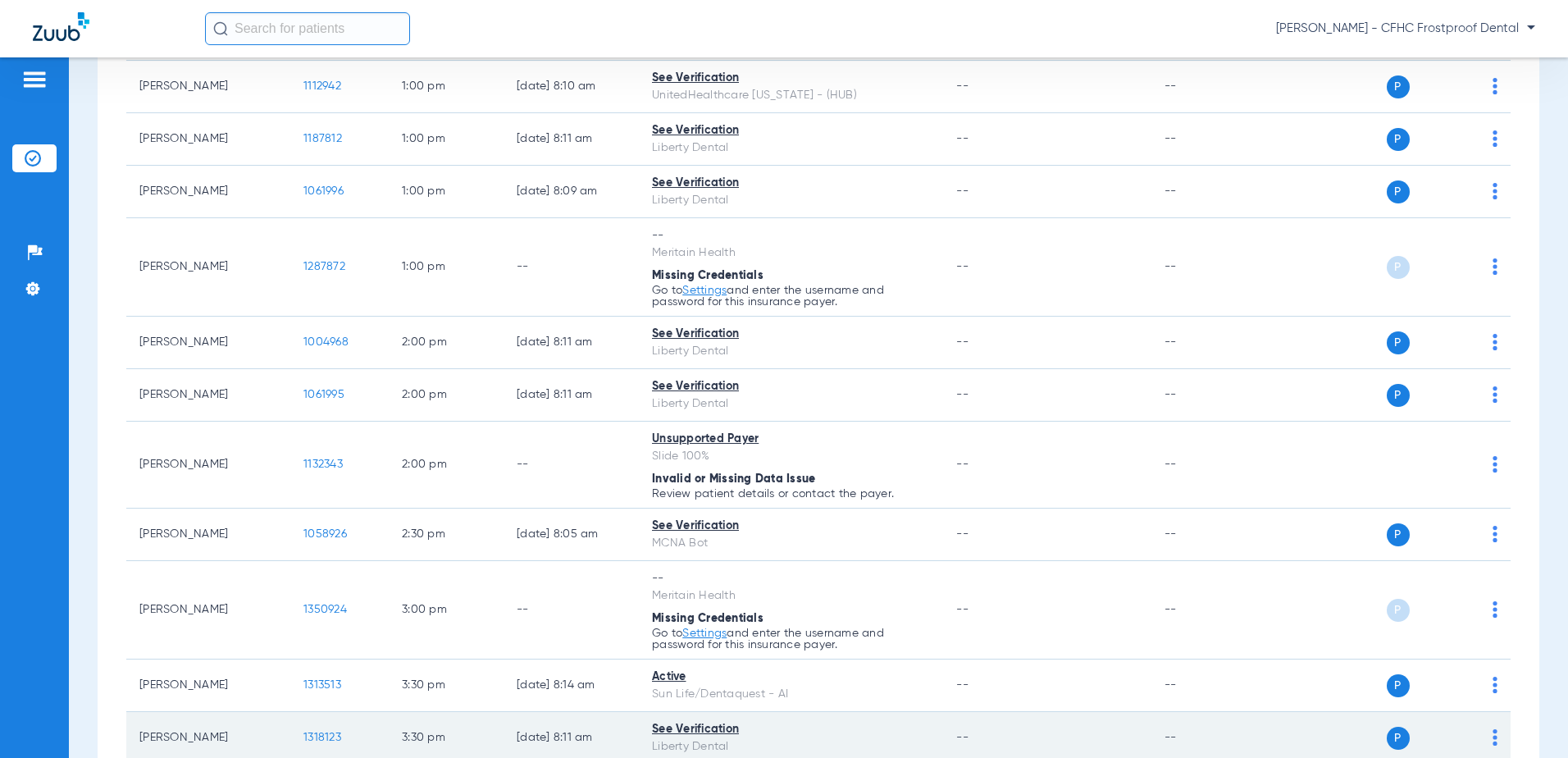
scroll to position [909, 0]
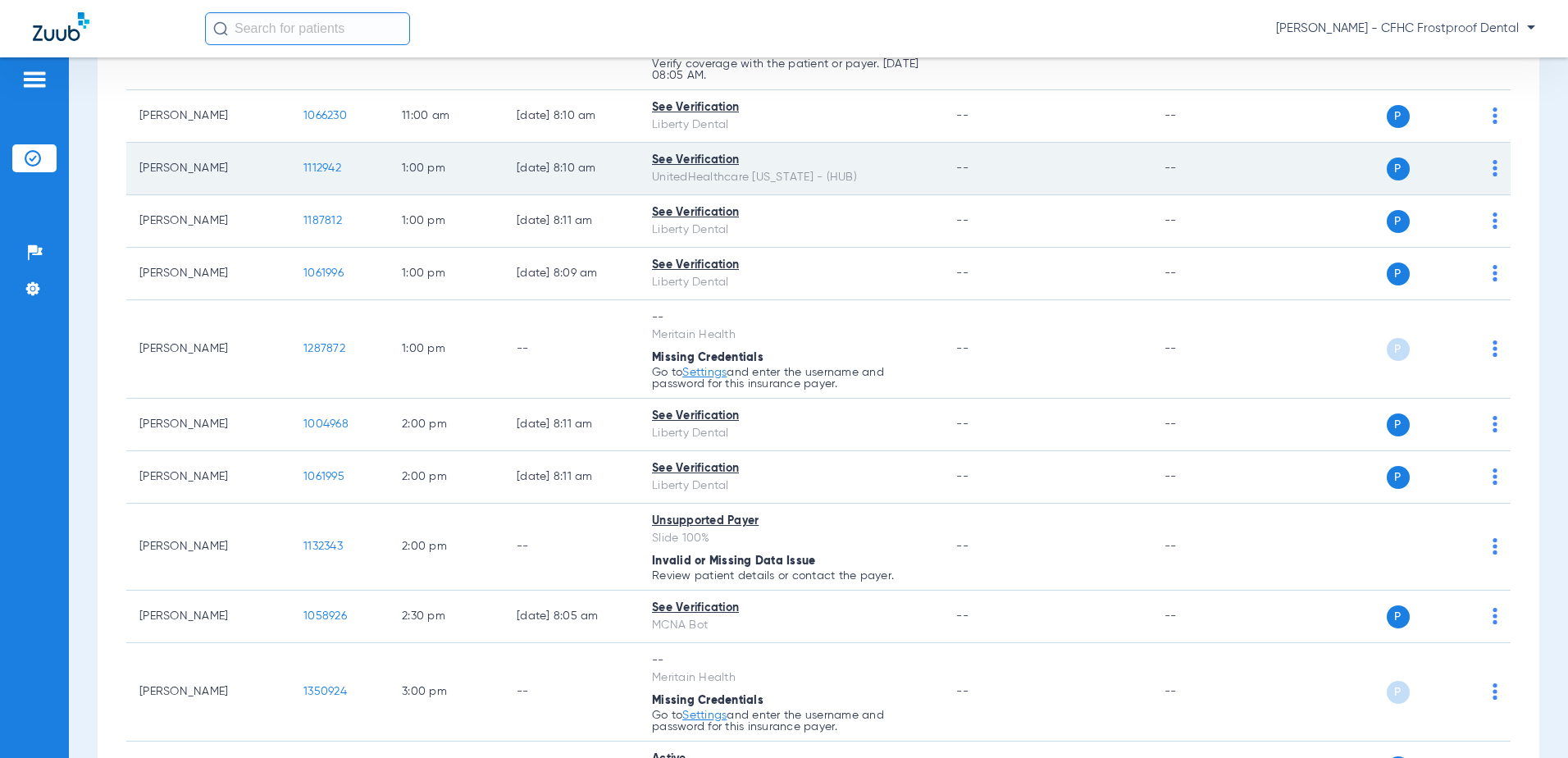
click at [315, 163] on span "1112942" at bounding box center [323, 167] width 38 height 11
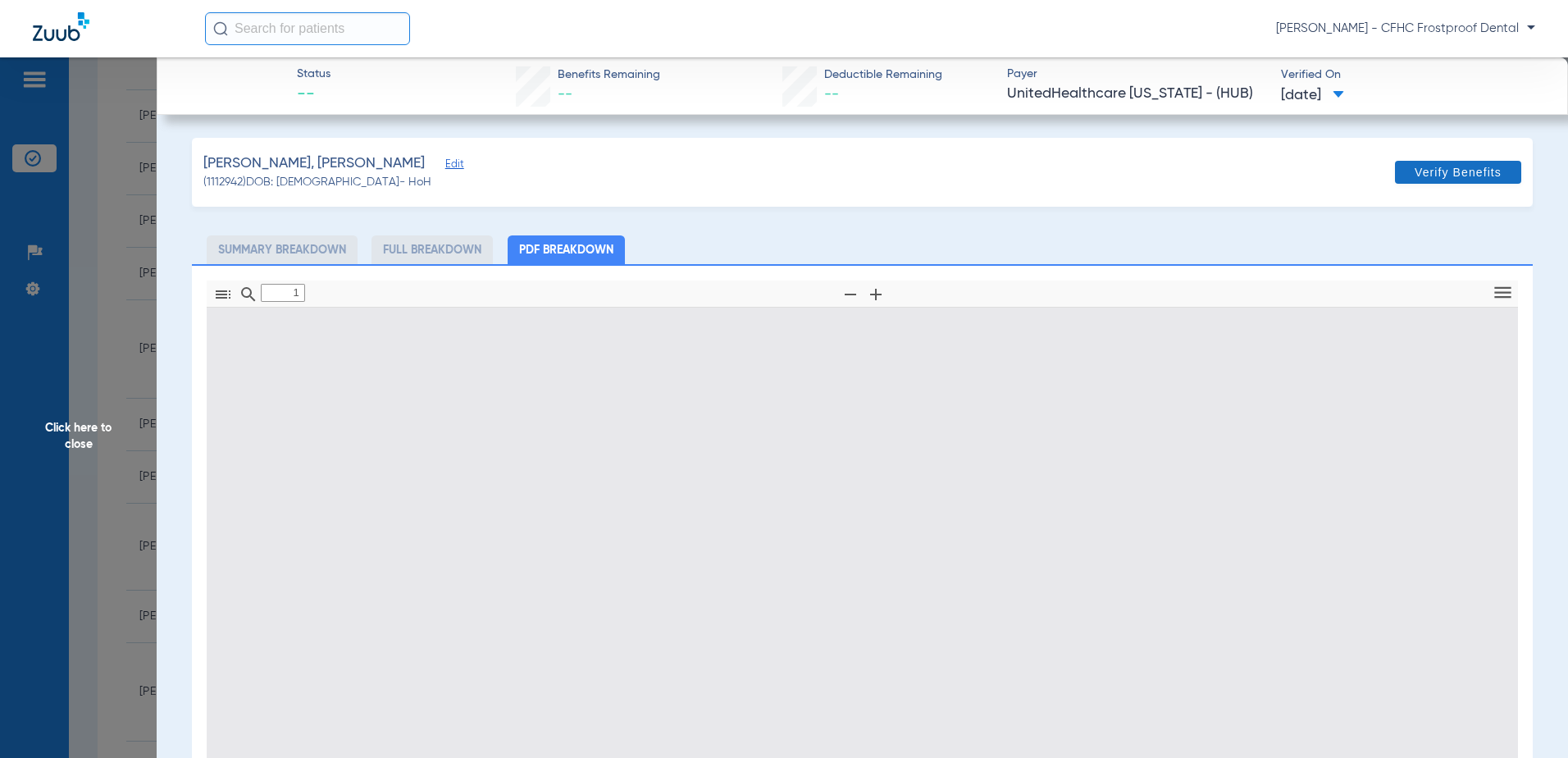
type input "0"
select select "page-width"
type input "1"
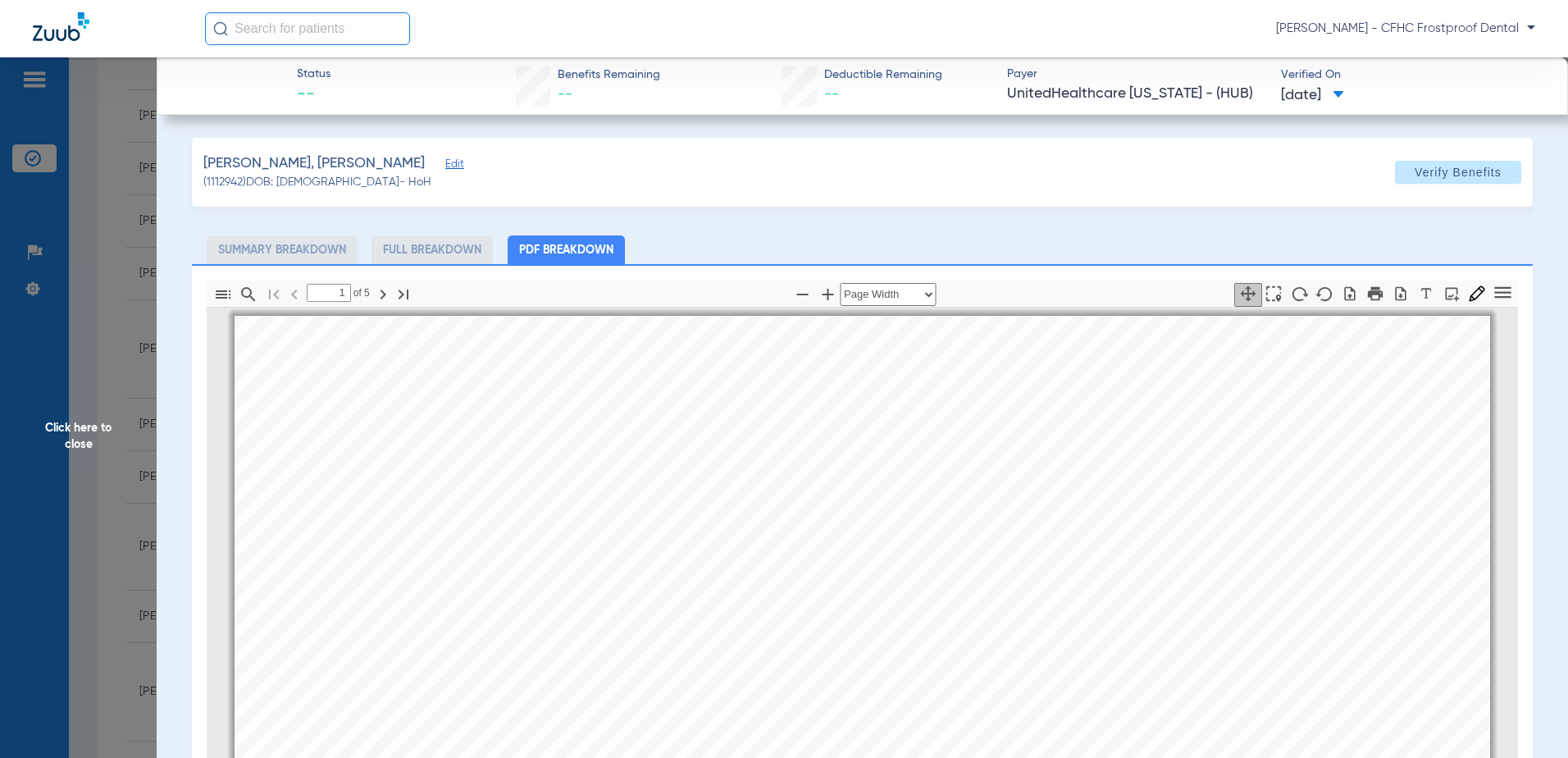
scroll to position [9, 0]
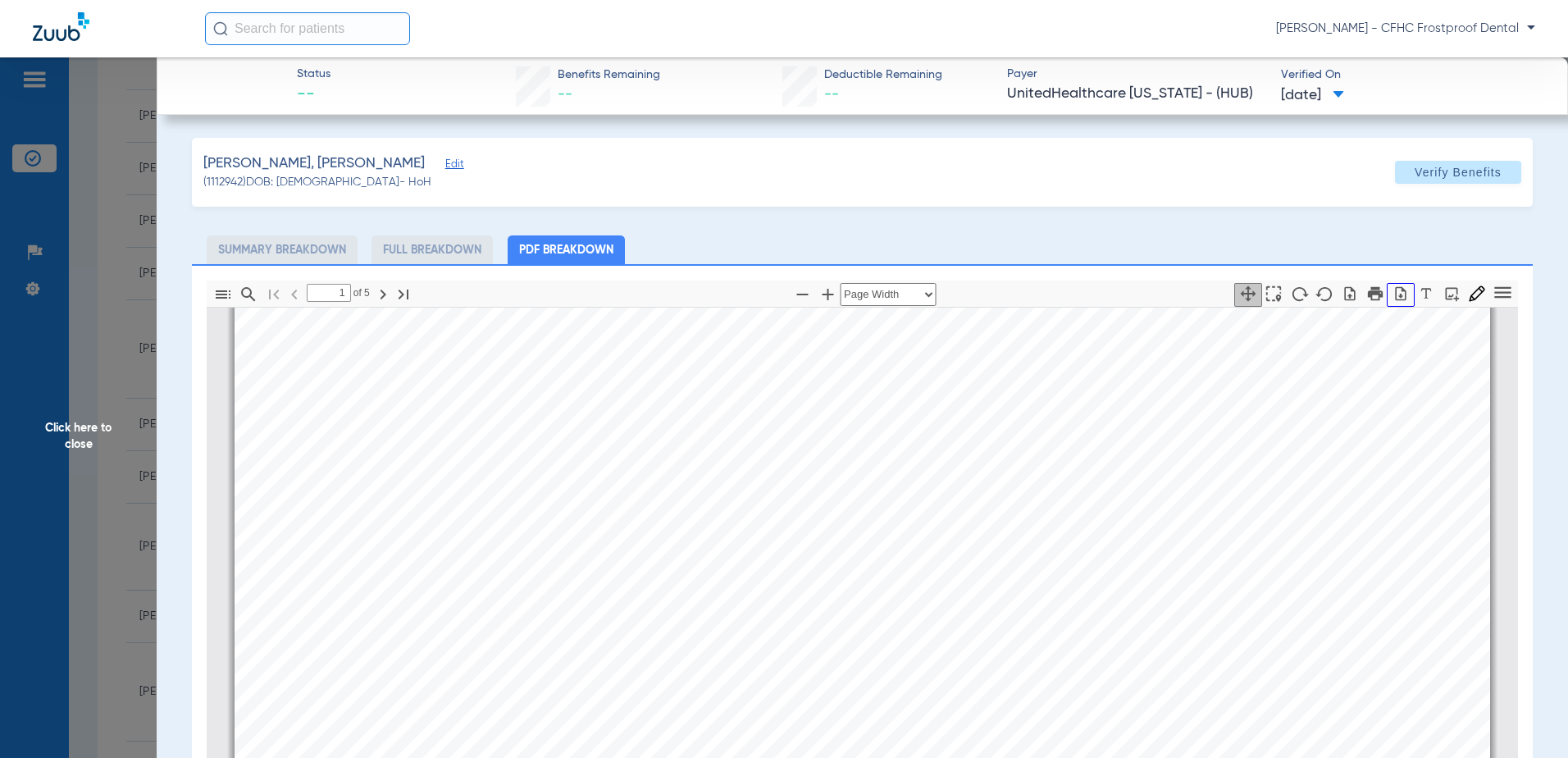
click at [1393, 293] on icon "button" at bounding box center [1401, 293] width 16 height 16
click at [71, 431] on span "Click here to close" at bounding box center [79, 436] width 157 height 758
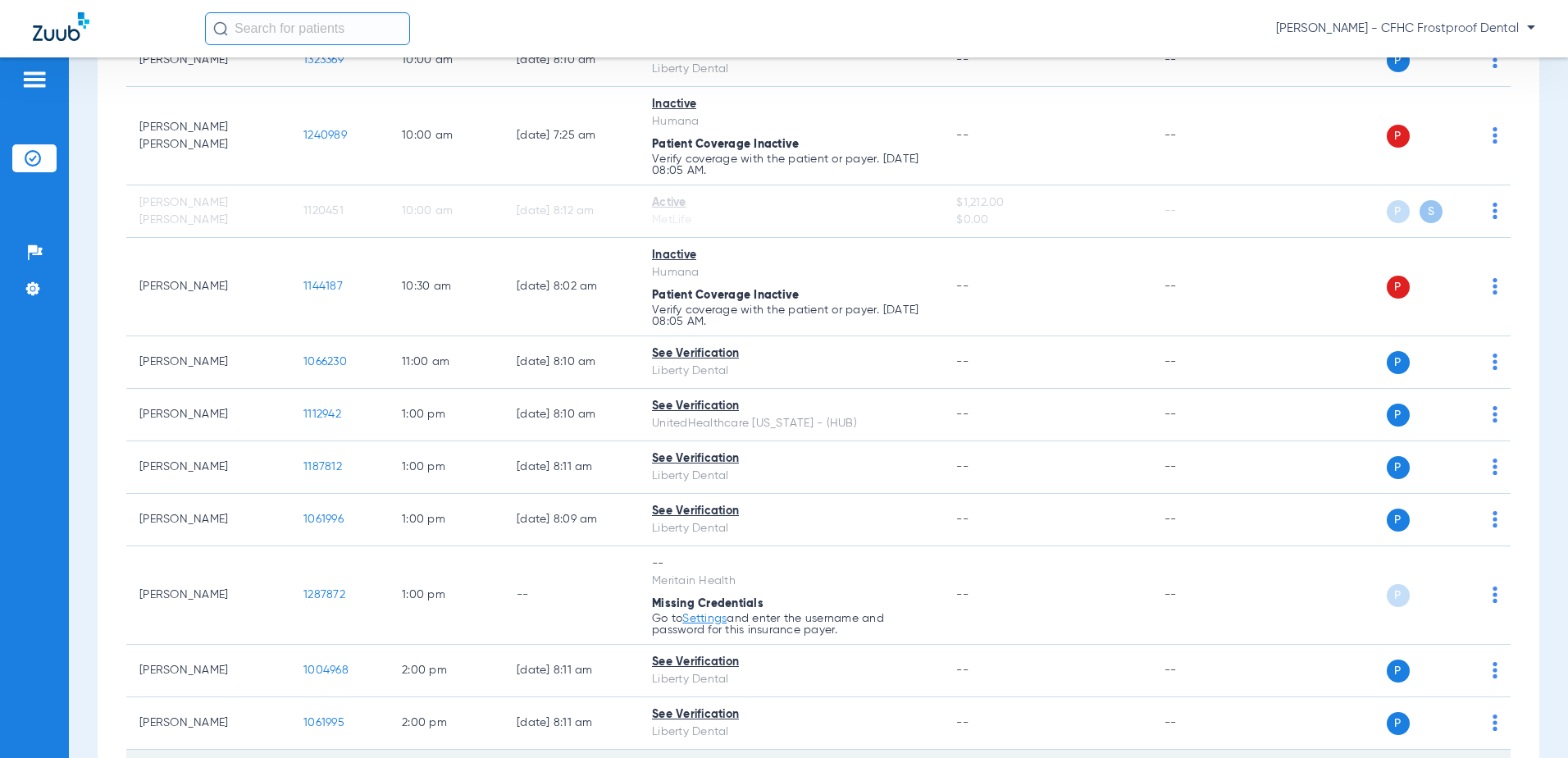
scroll to position [580, 0]
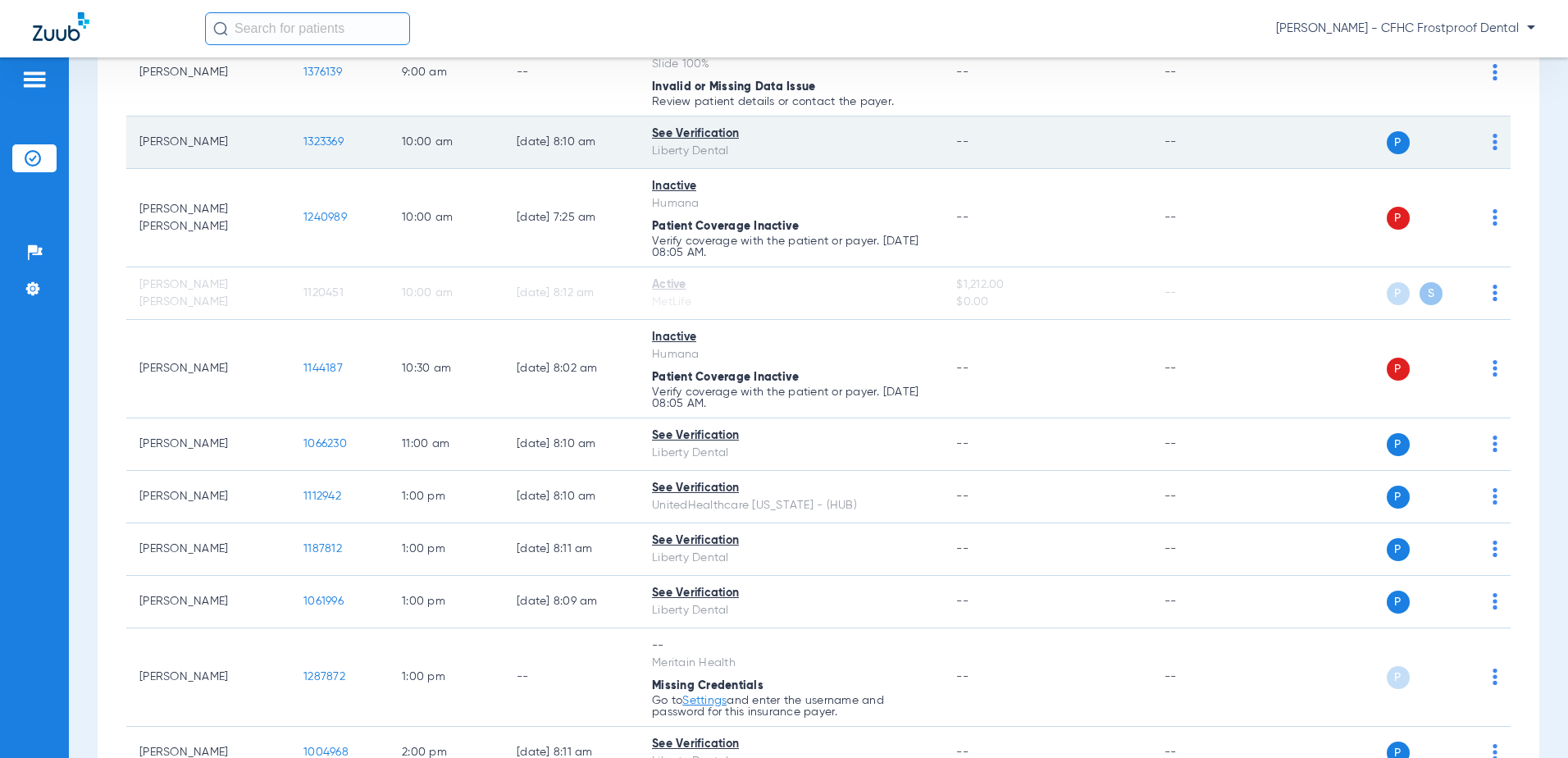
click at [315, 139] on span "1323369" at bounding box center [324, 142] width 40 height 11
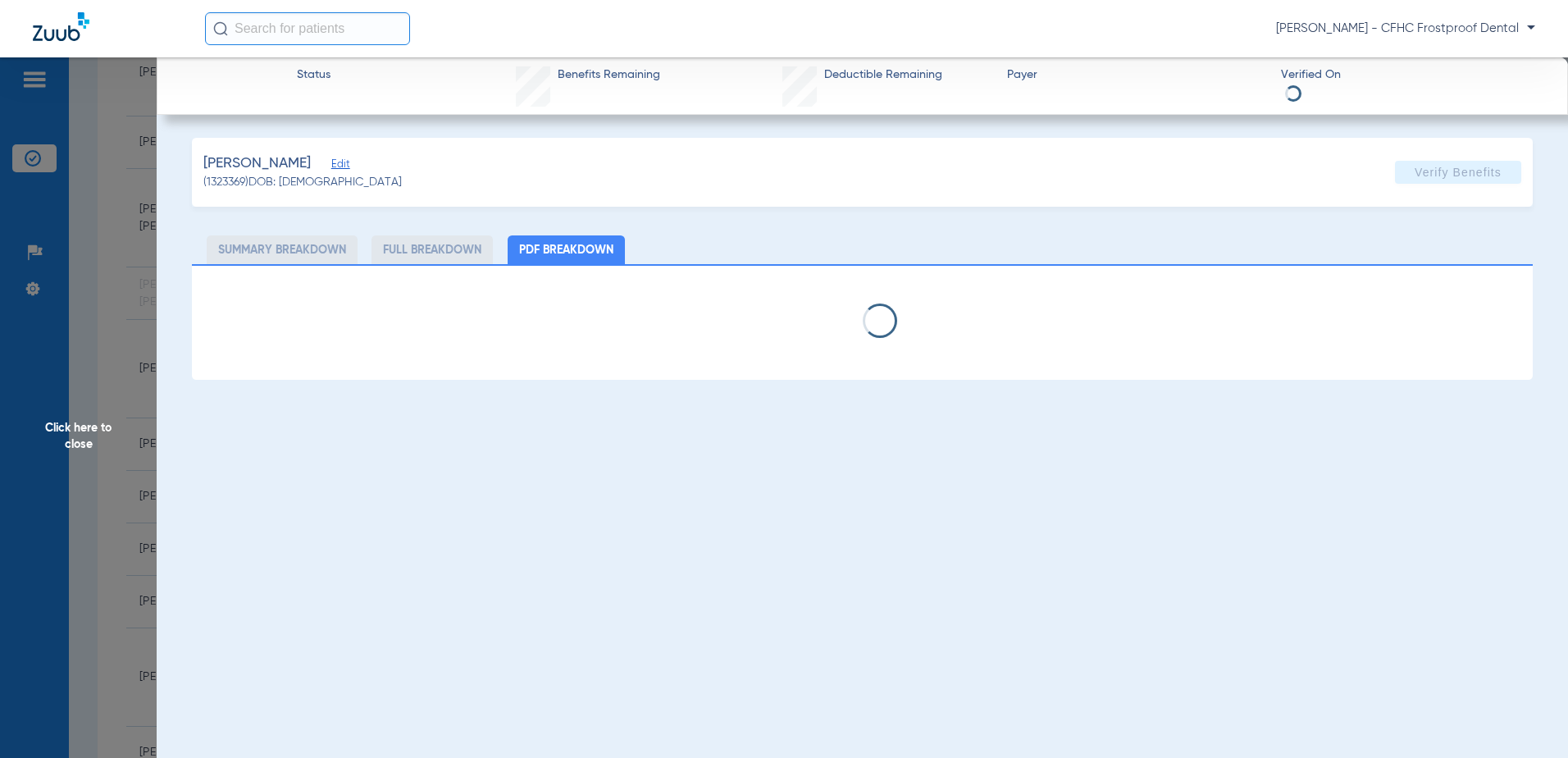
select select "page-width"
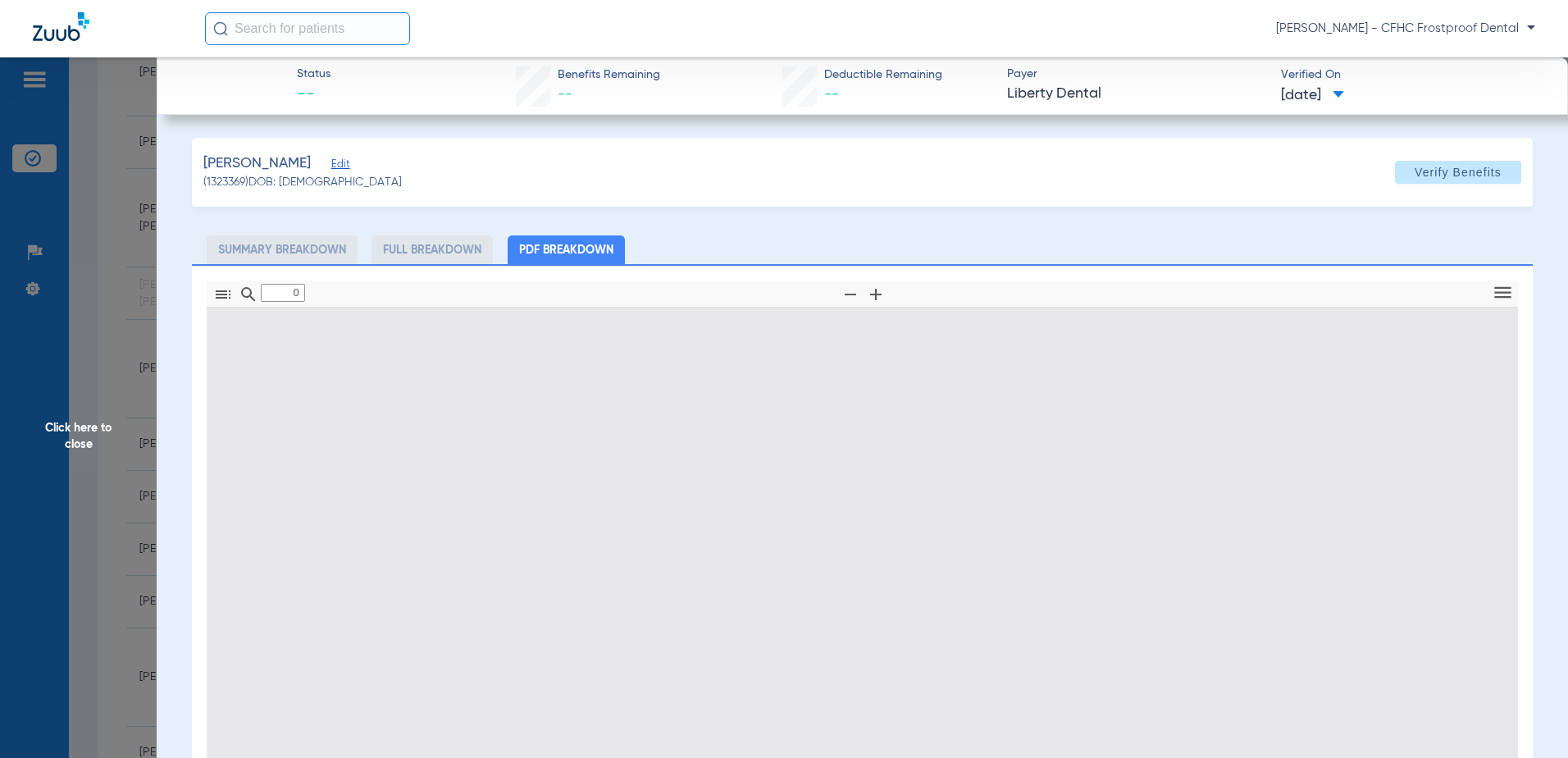
type input "1"
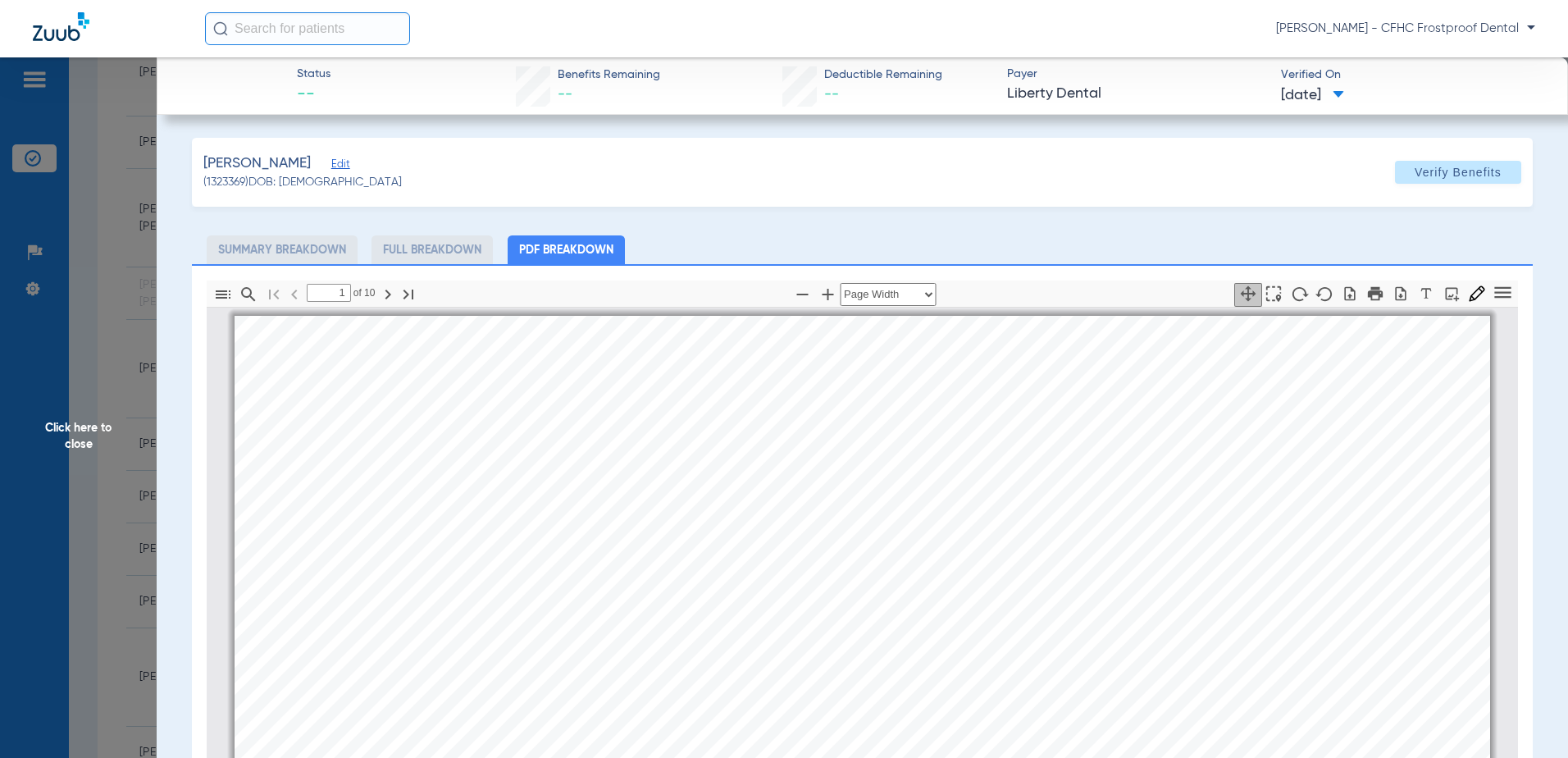
scroll to position [9, 0]
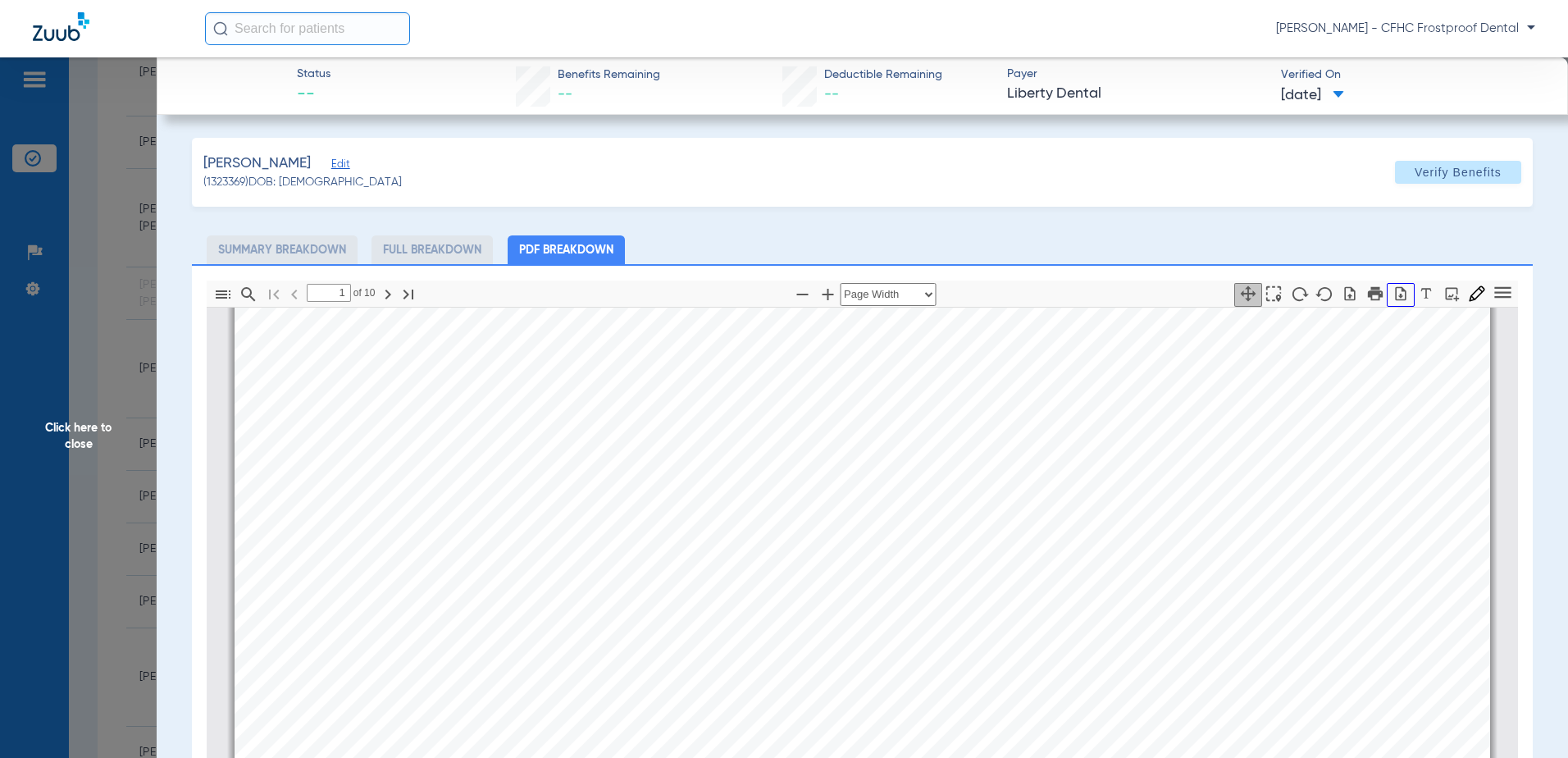
click at [1393, 291] on icon "button" at bounding box center [1401, 293] width 16 height 16
click at [76, 423] on span "Click here to close" at bounding box center [79, 436] width 157 height 758
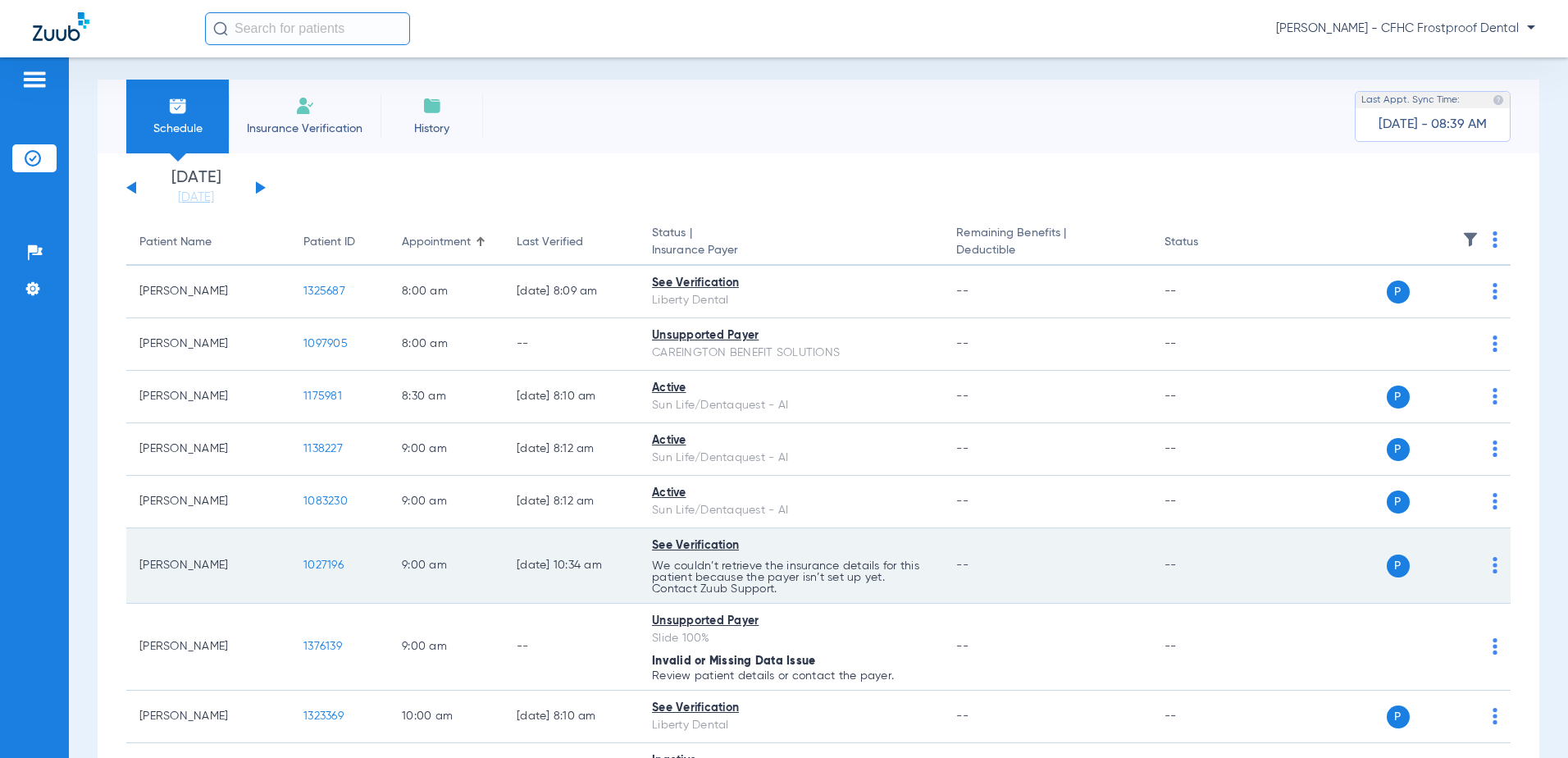
scroll to position [0, 0]
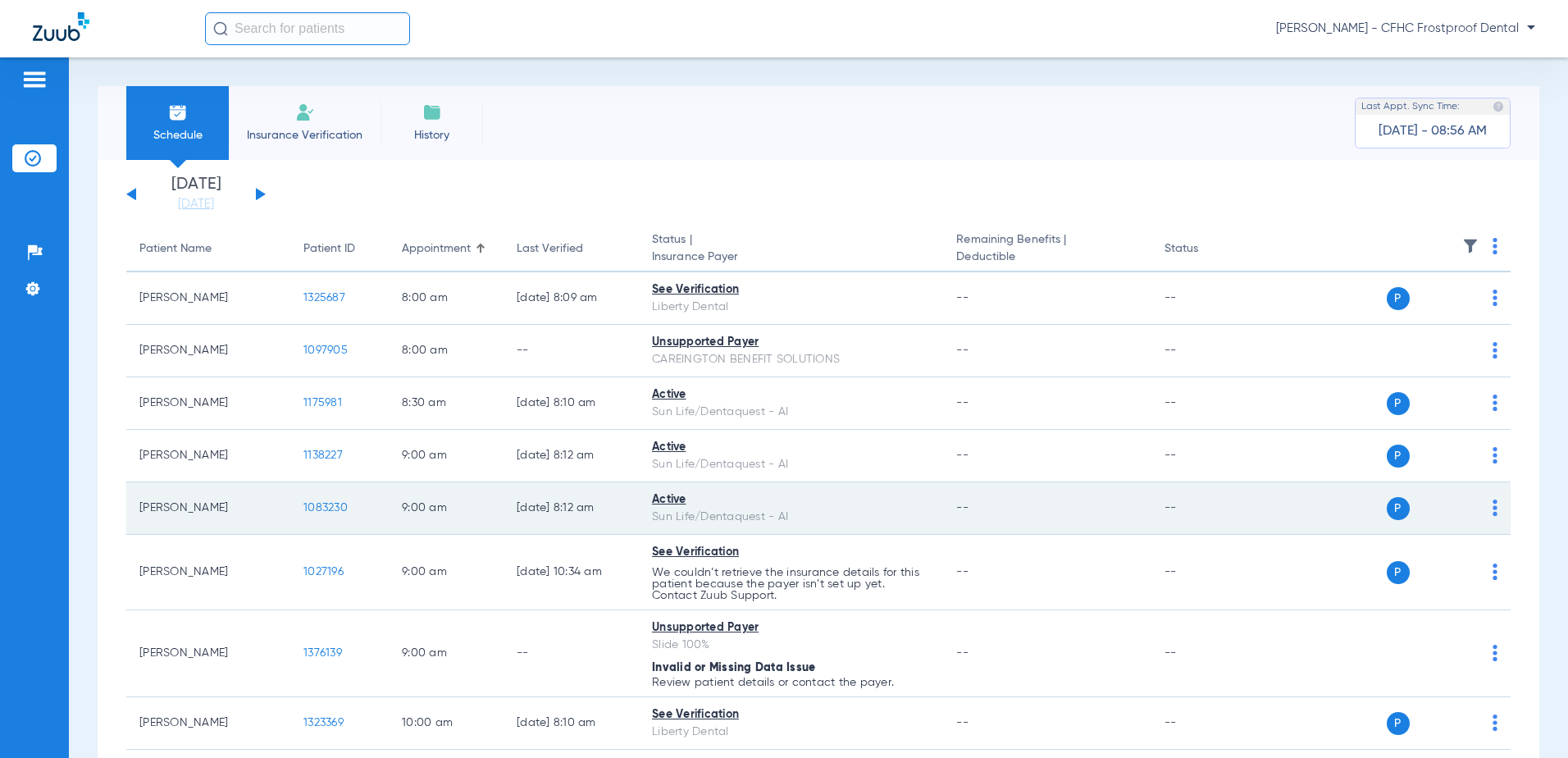
click at [325, 506] on span "1083230" at bounding box center [326, 507] width 44 height 11
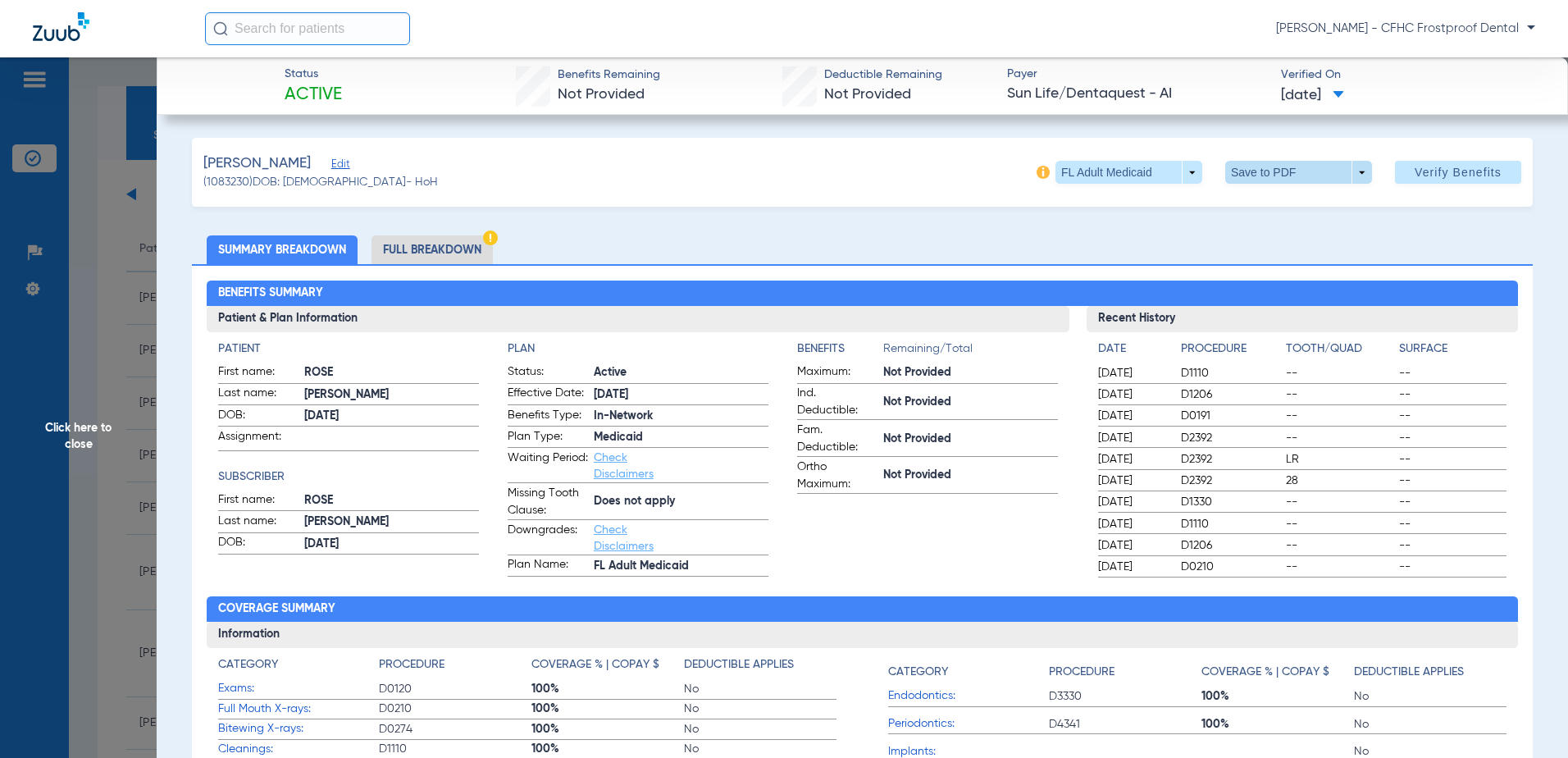
click at [1348, 172] on span at bounding box center [1299, 172] width 147 height 23
click at [1289, 201] on span "Save to PDF" at bounding box center [1292, 205] width 65 height 11
click at [70, 426] on span "Click here to close" at bounding box center [79, 436] width 157 height 758
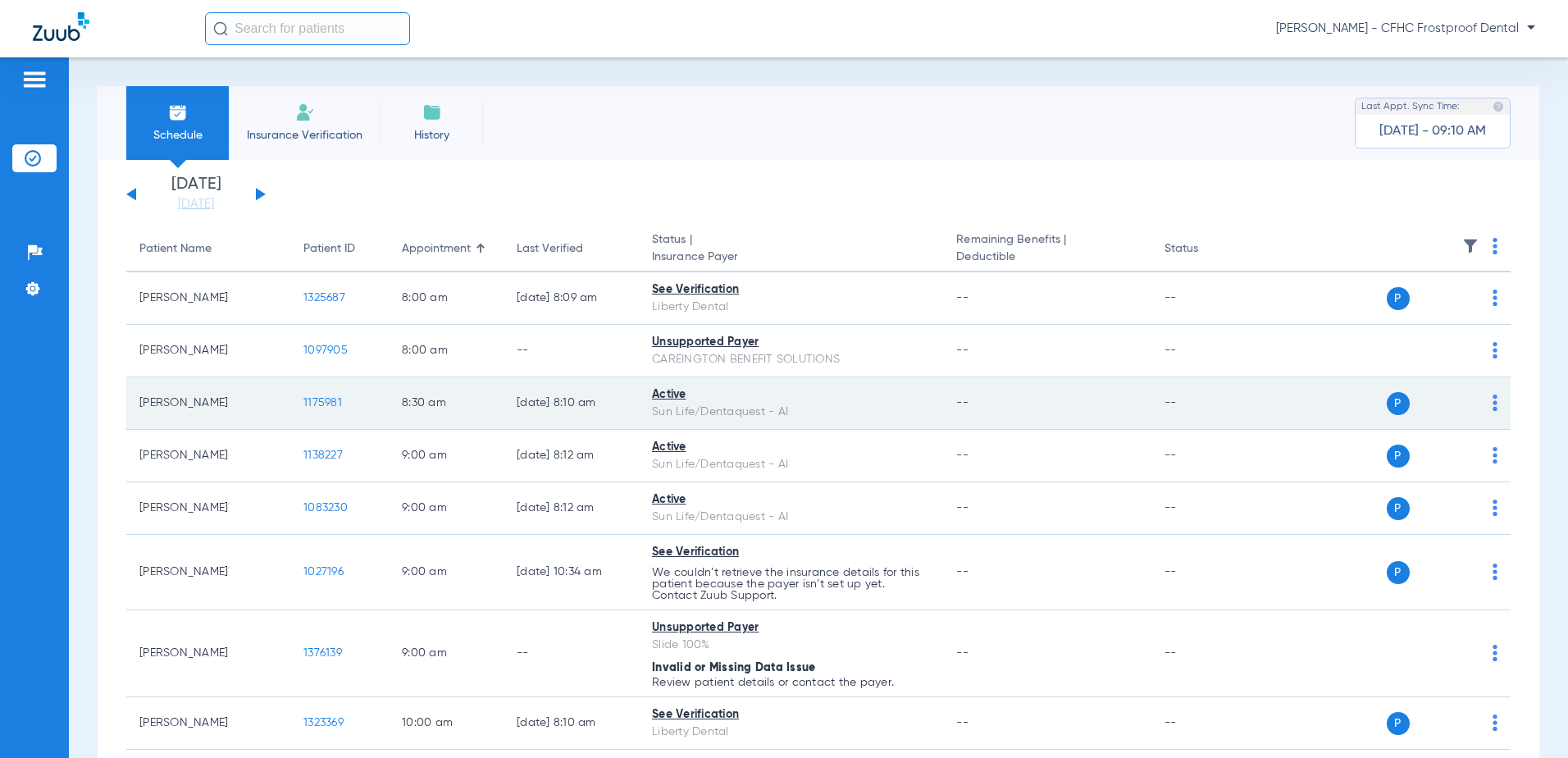
click at [325, 400] on span "1175981" at bounding box center [323, 402] width 38 height 11
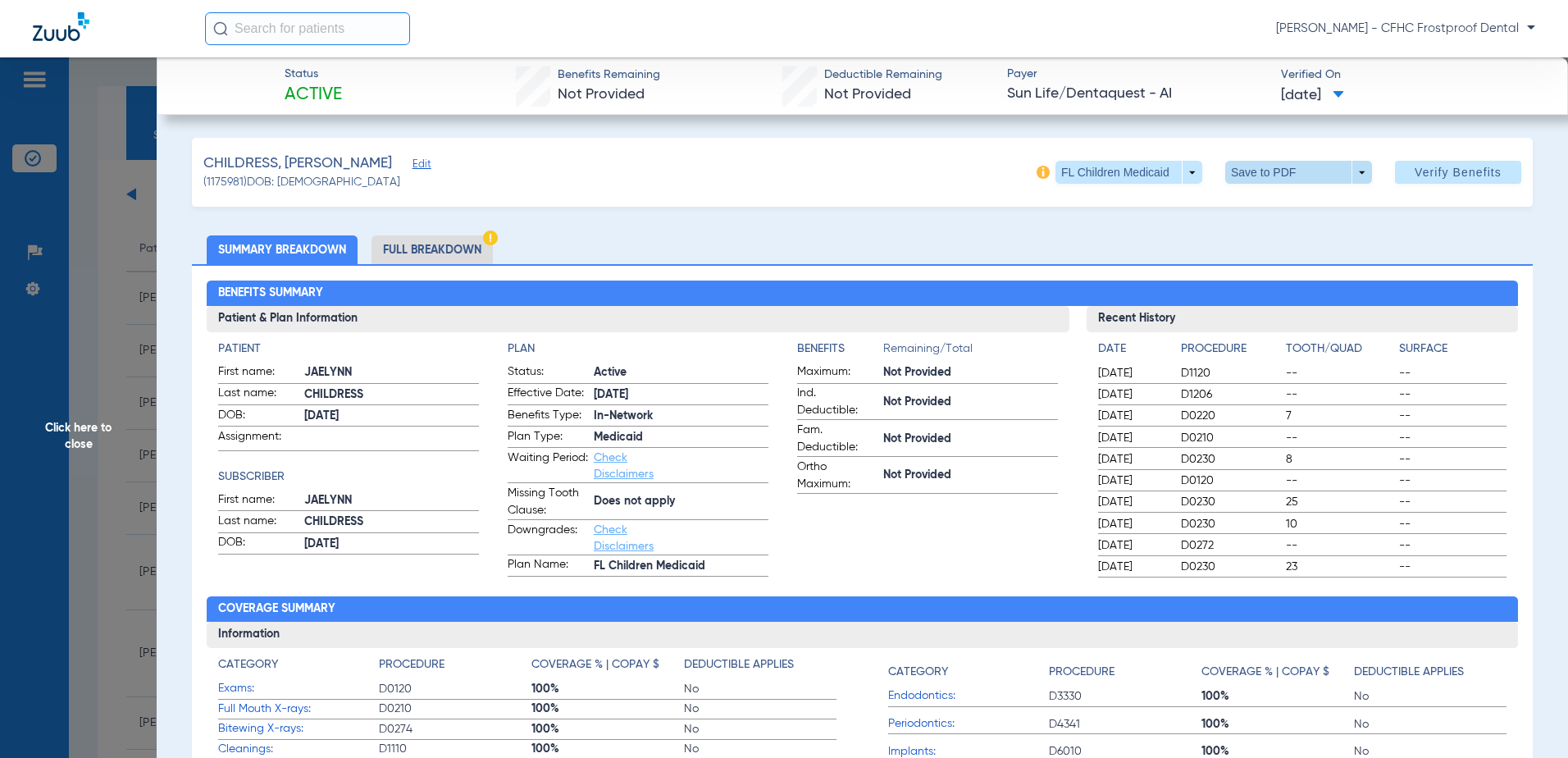
click at [1351, 173] on span at bounding box center [1299, 172] width 147 height 23
click at [1272, 206] on span "Save to PDF" at bounding box center [1292, 205] width 65 height 11
click at [51, 423] on span "Click here to close" at bounding box center [79, 436] width 157 height 758
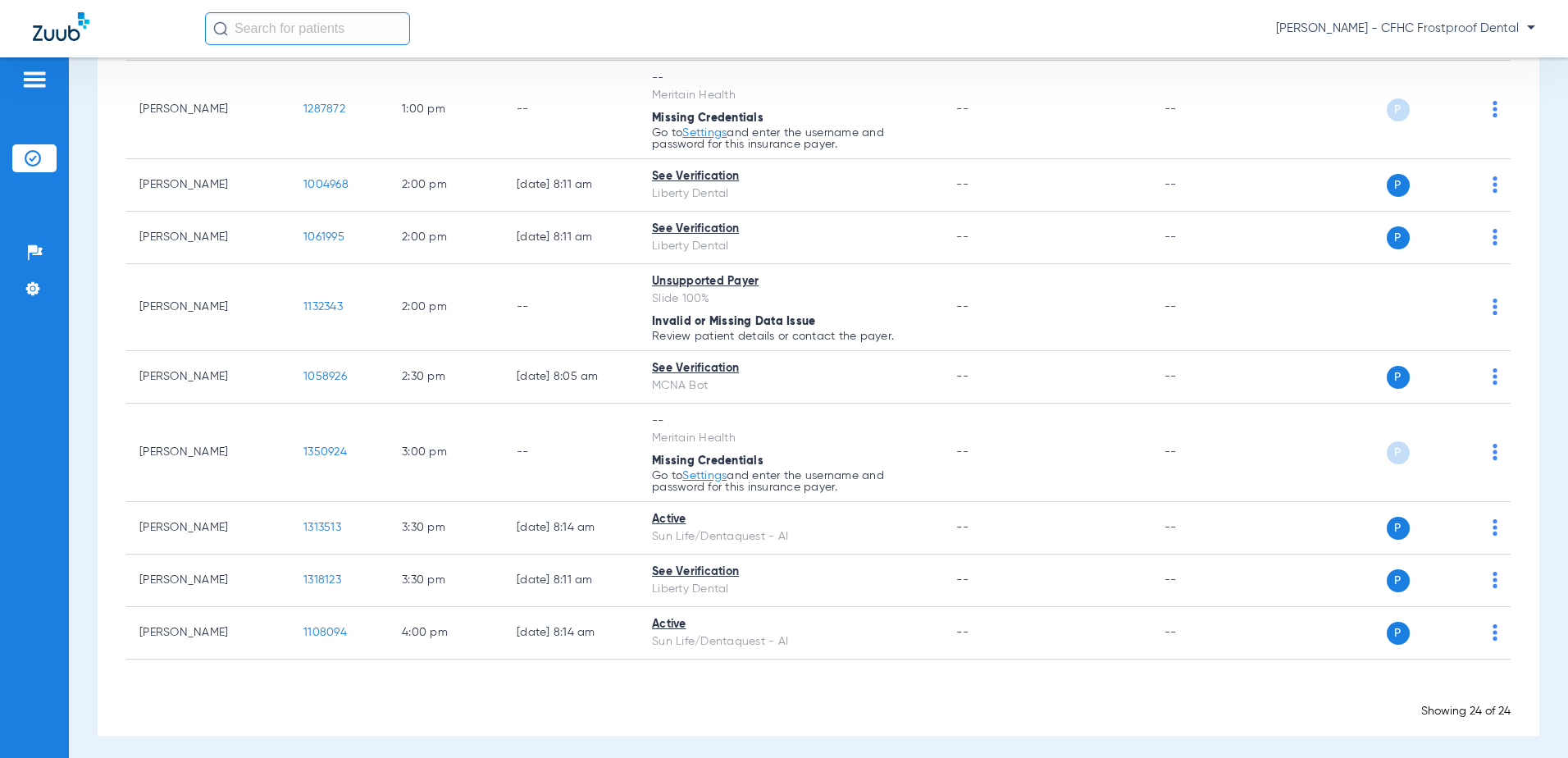
scroll to position [1155, 0]
